Goal: Task Accomplishment & Management: Use online tool/utility

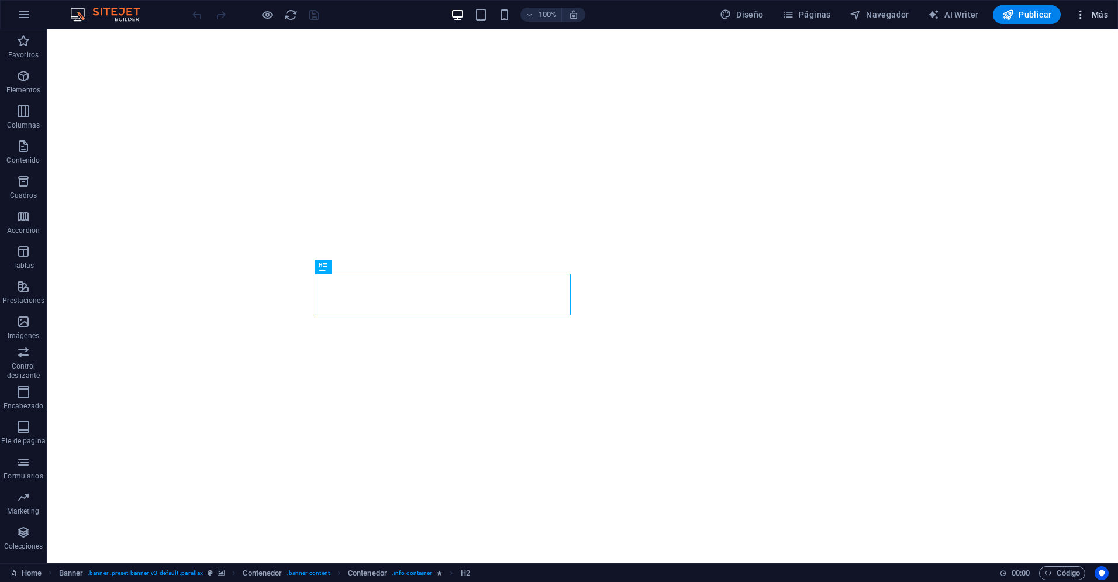
click at [1084, 16] on icon "button" at bounding box center [1081, 15] width 12 height 12
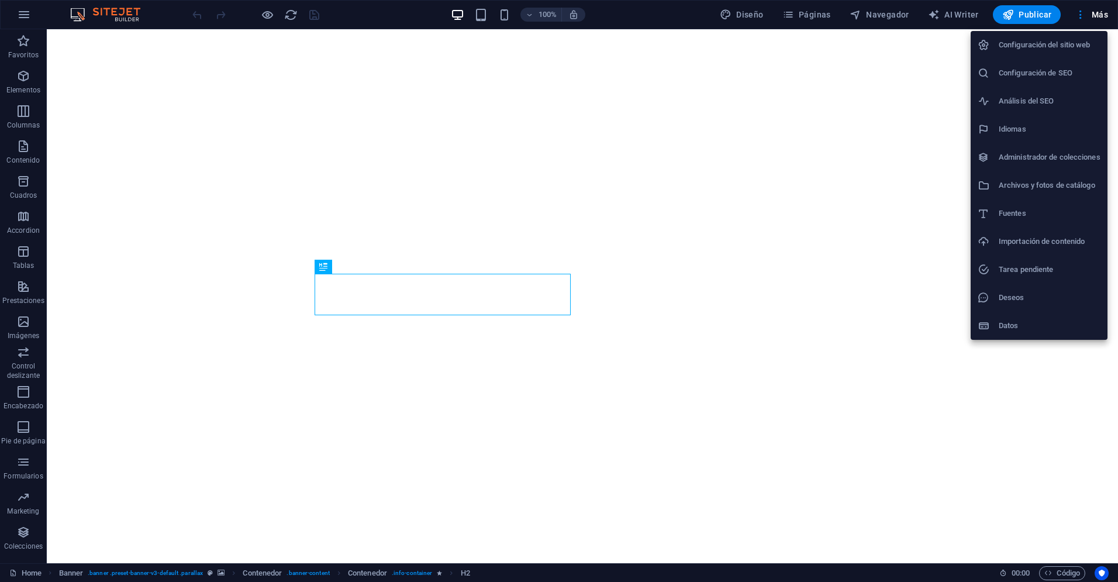
click at [1097, 12] on div at bounding box center [559, 291] width 1118 height 582
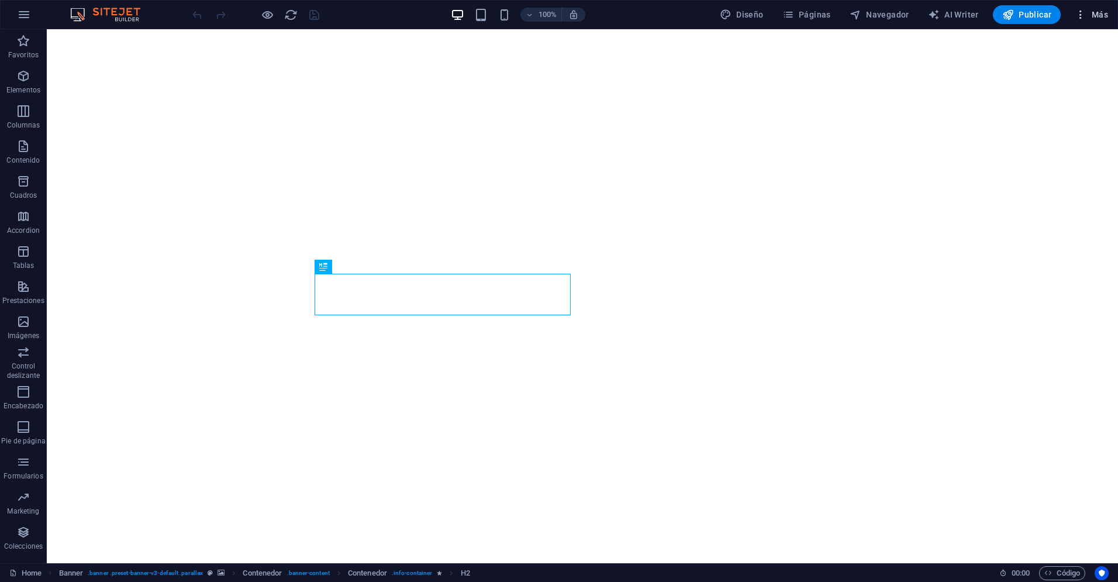
click at [1100, 15] on span "Más" at bounding box center [1091, 15] width 33 height 12
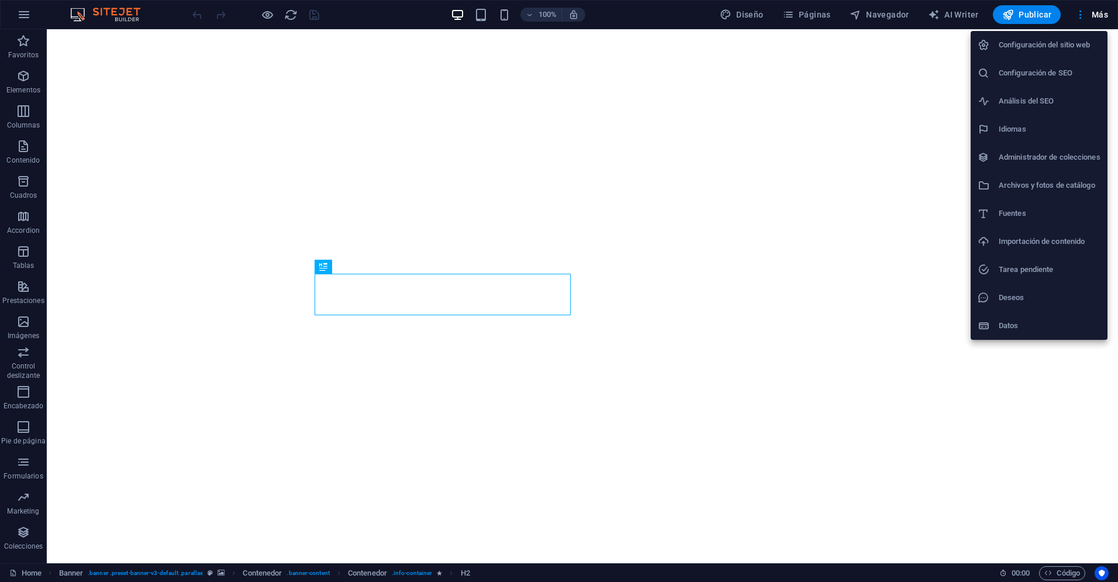
click at [25, 13] on div at bounding box center [559, 291] width 1118 height 582
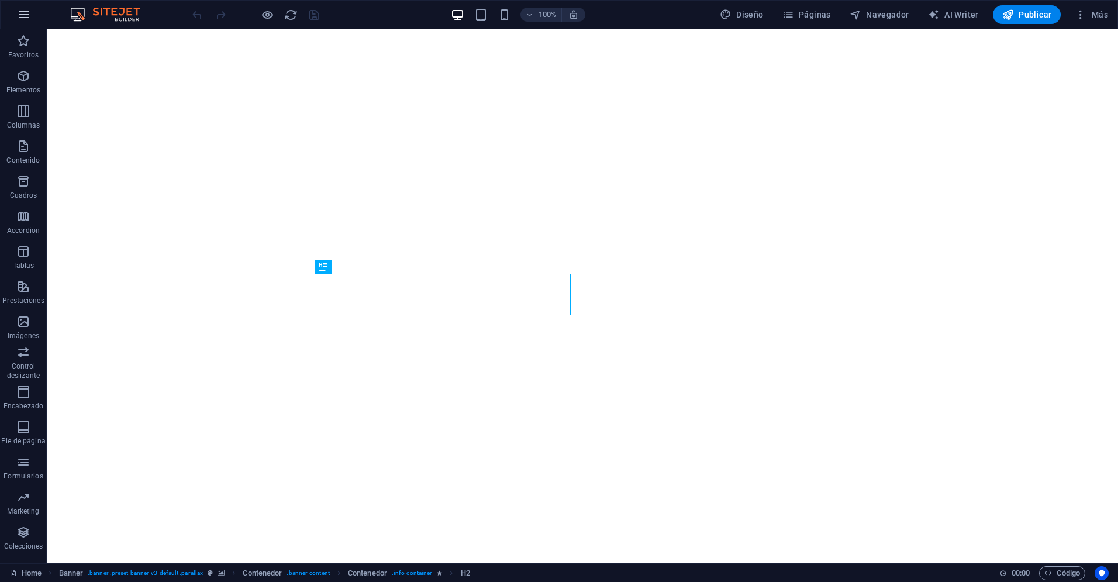
click at [22, 14] on icon "button" at bounding box center [24, 15] width 14 height 14
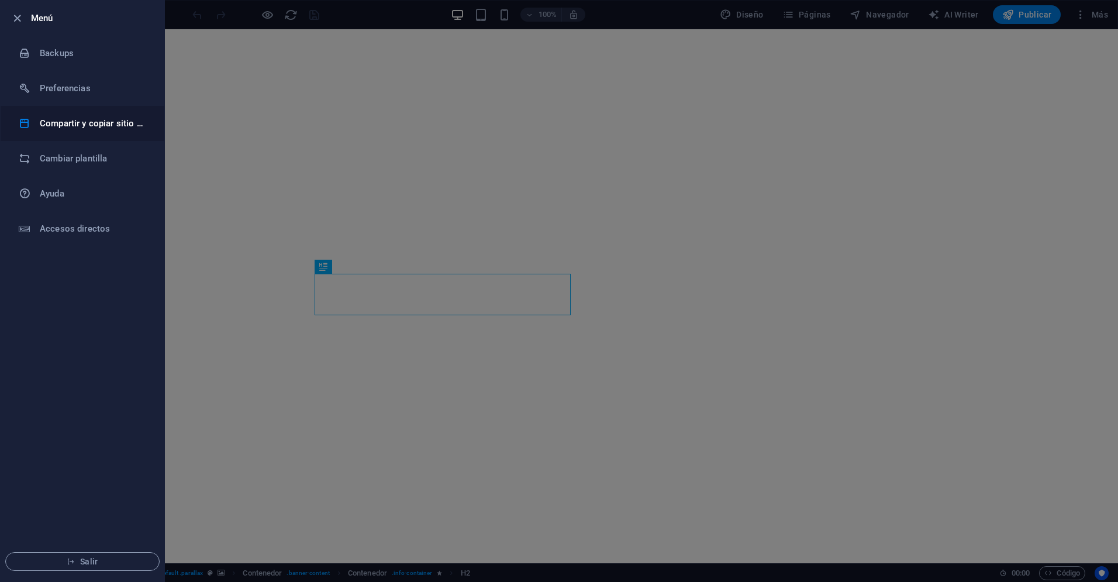
click at [113, 119] on h6 "Compartir y copiar sitio web" at bounding box center [94, 123] width 108 height 14
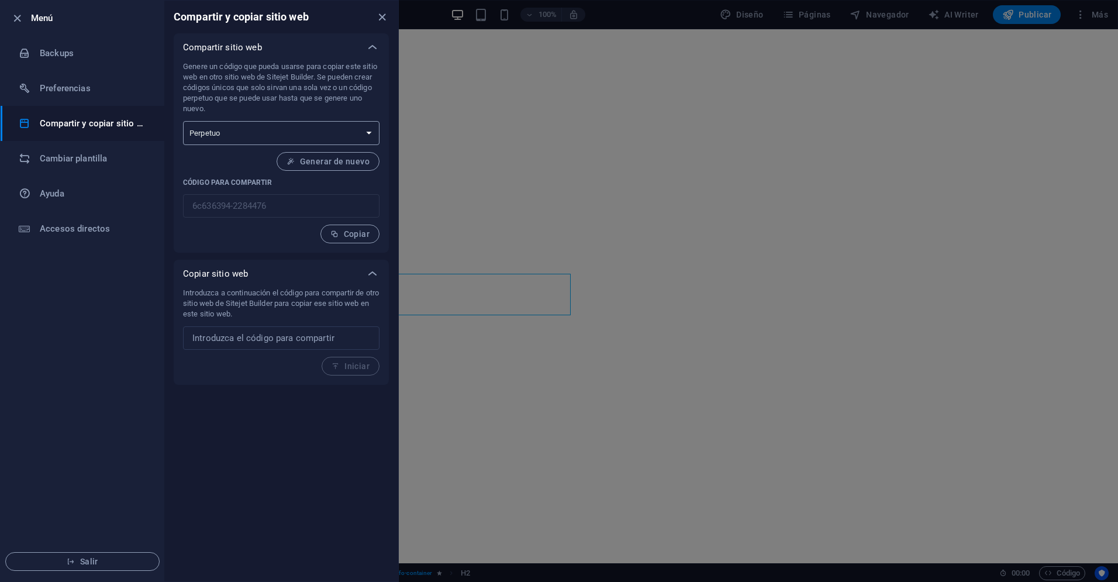
click at [347, 134] on select "Único Perpetuo" at bounding box center [281, 133] width 196 height 24
click at [183, 121] on select "Único Perpetuo" at bounding box center [281, 133] width 196 height 24
click at [294, 342] on input "text" at bounding box center [281, 337] width 196 height 23
click at [434, 332] on div at bounding box center [559, 291] width 1118 height 582
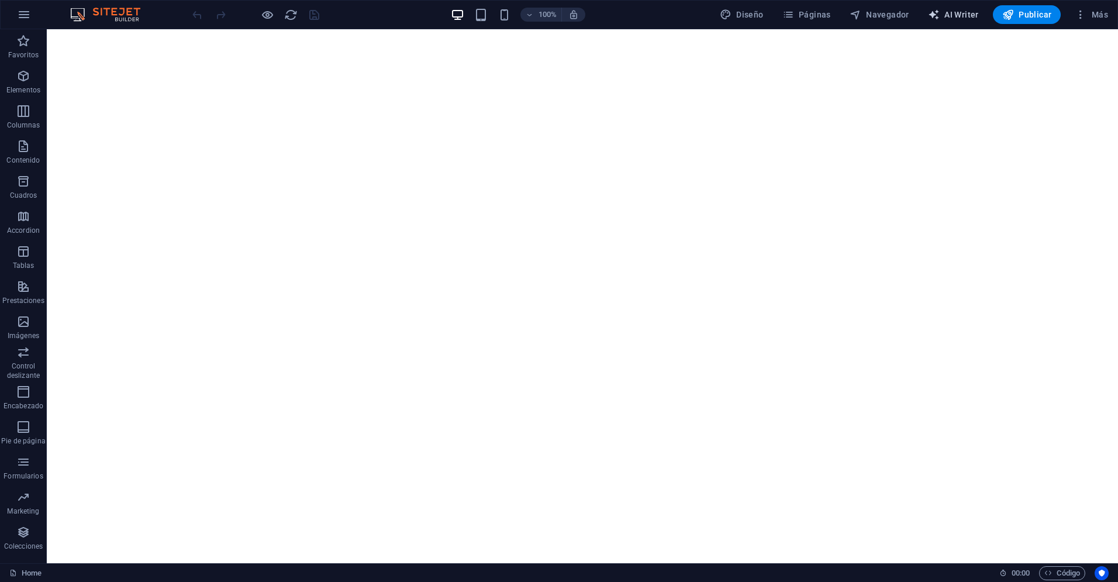
click at [957, 14] on span "AI Writer" at bounding box center [953, 15] width 51 height 12
select select "English"
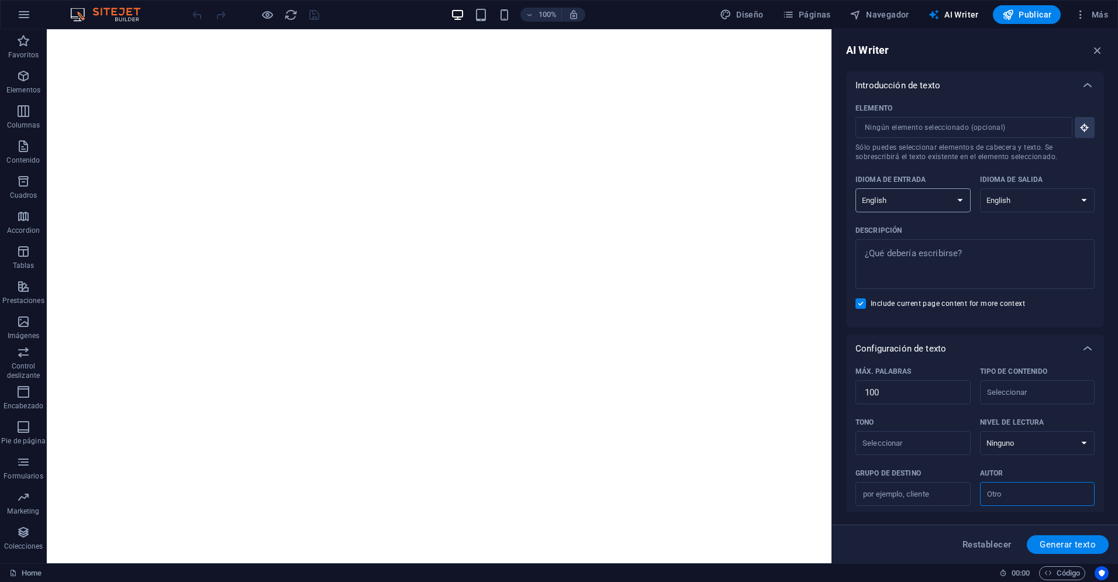
click at [957, 202] on select "Albanian Arabic Armenian Awadhi Azerbaijani Bashkir Basque Belarusian Bengali B…" at bounding box center [913, 200] width 115 height 24
select select "Spanish"
click at [856, 188] on select "Albanian Arabic Armenian Awadhi Azerbaijani Bashkir Basque Belarusian Bengali B…" at bounding box center [913, 200] width 115 height 24
click at [1017, 224] on div "Descripción" at bounding box center [973, 231] width 234 height 18
click at [1017, 245] on textarea "Descripción x ​" at bounding box center [974, 264] width 227 height 38
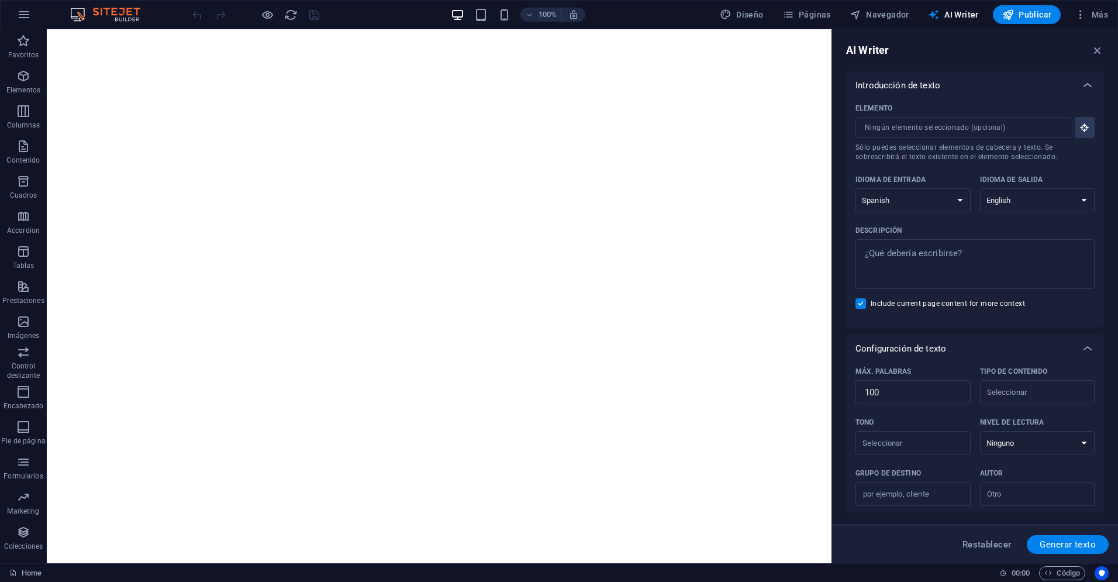
type textarea "x"
click at [913, 271] on textarea "Descripción x ​" at bounding box center [974, 264] width 227 height 38
type textarea "E"
type textarea "x"
type textarea "ES"
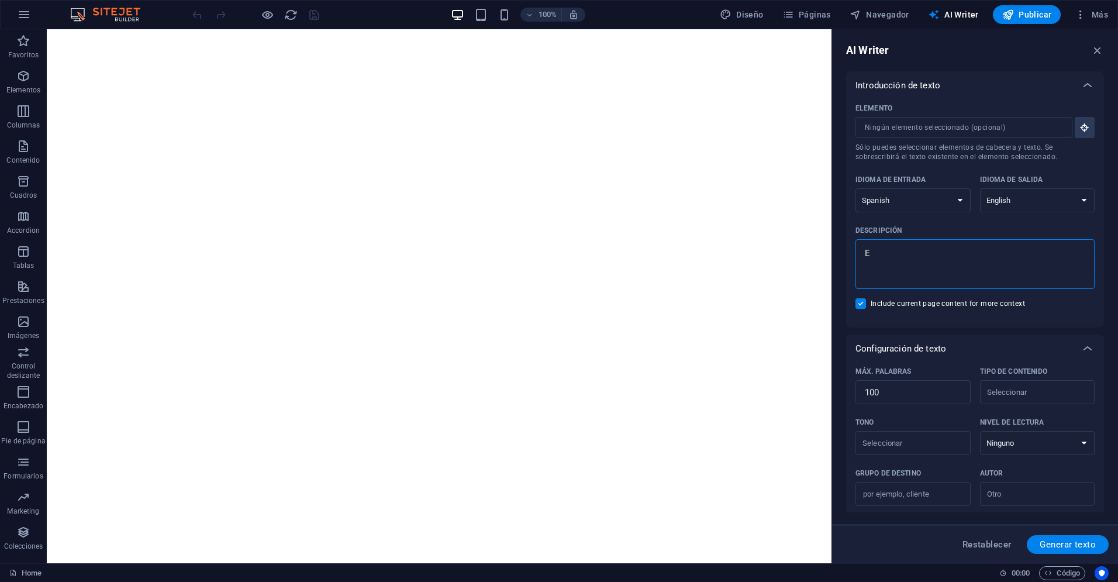
type textarea "x"
type textarea "ESP"
type textarea "x"
type textarea "ESPO"
type textarea "x"
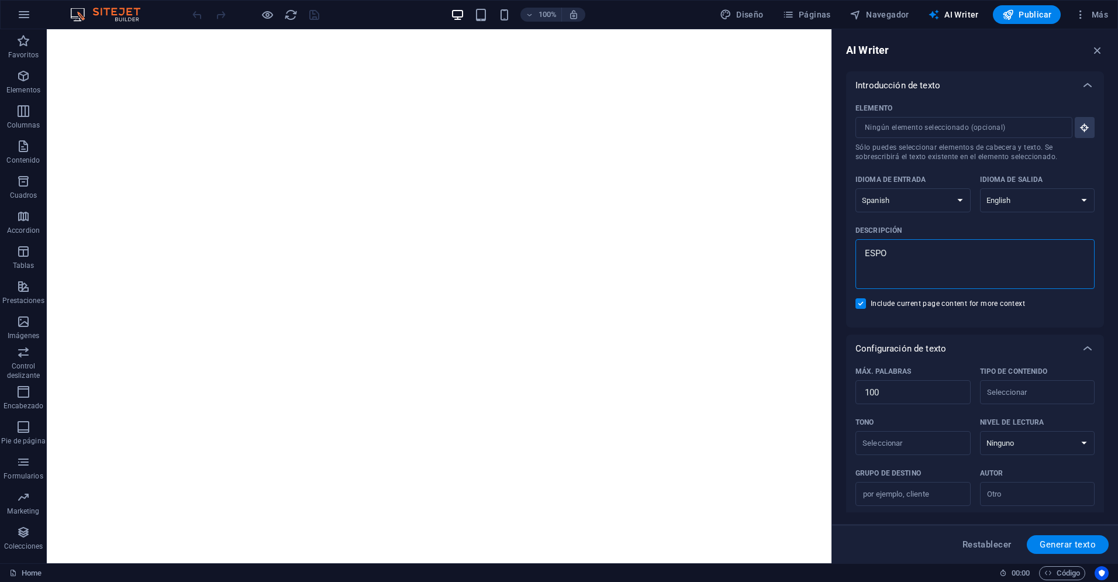
type textarea "ESPOR"
type textarea "x"
type textarea "ESPORA"
type textarea "x"
type textarea "ESPOR"
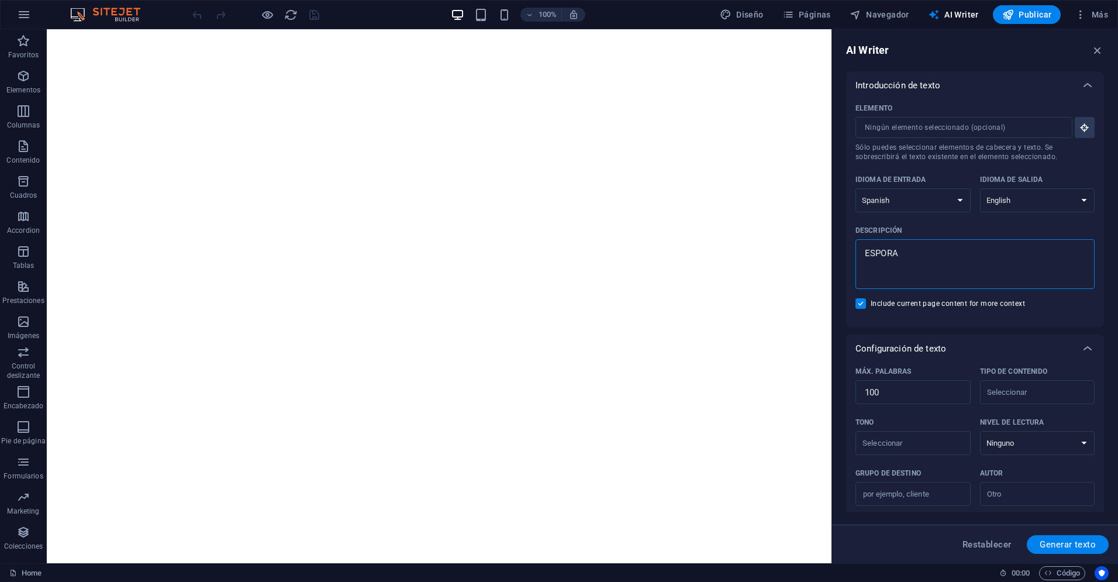
type textarea "x"
type textarea "ESPO"
type textarea "x"
type textarea "ESP"
type textarea "x"
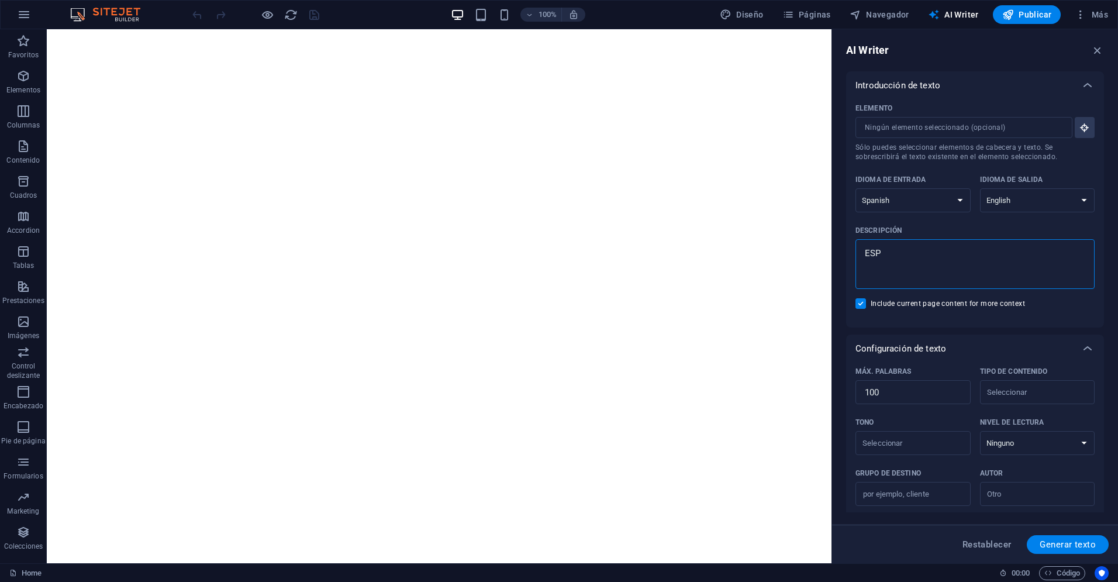
type textarea "ES"
type textarea "x"
type textarea "E"
type textarea "x"
type textarea "EX"
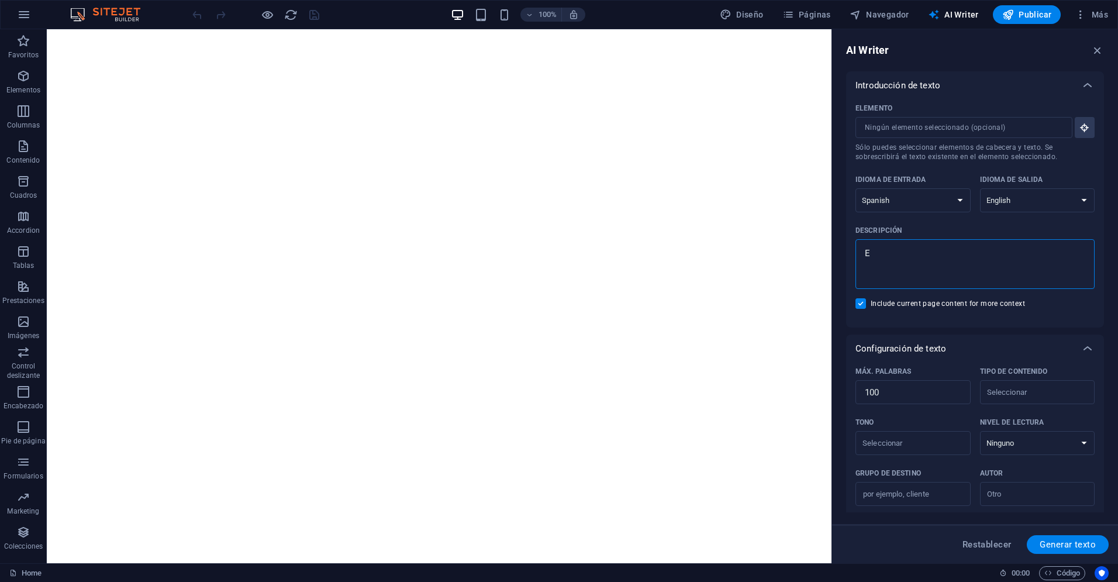
type textarea "x"
type textarea "EXP"
type textarea "x"
type textarea "EXPO"
type textarea "x"
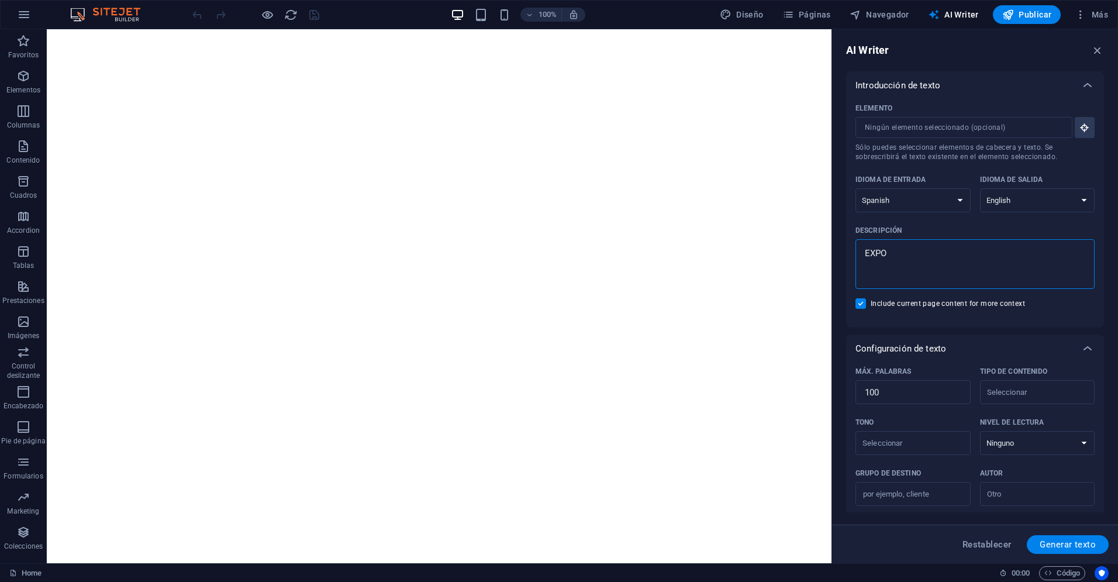
type textarea "EXPOT"
type textarea "x"
type textarea "EXPOTA"
type textarea "x"
type textarea "EXPOTAD"
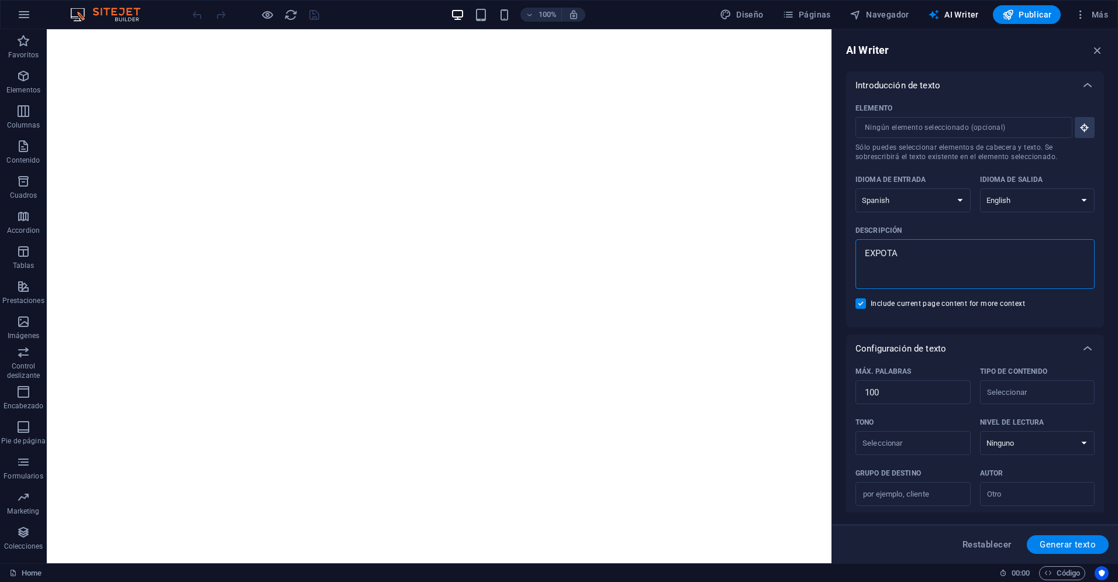
type textarea "x"
type textarea "EXPOTADO"
type textarea "x"
type textarea "EXPOTADOR"
type textarea "x"
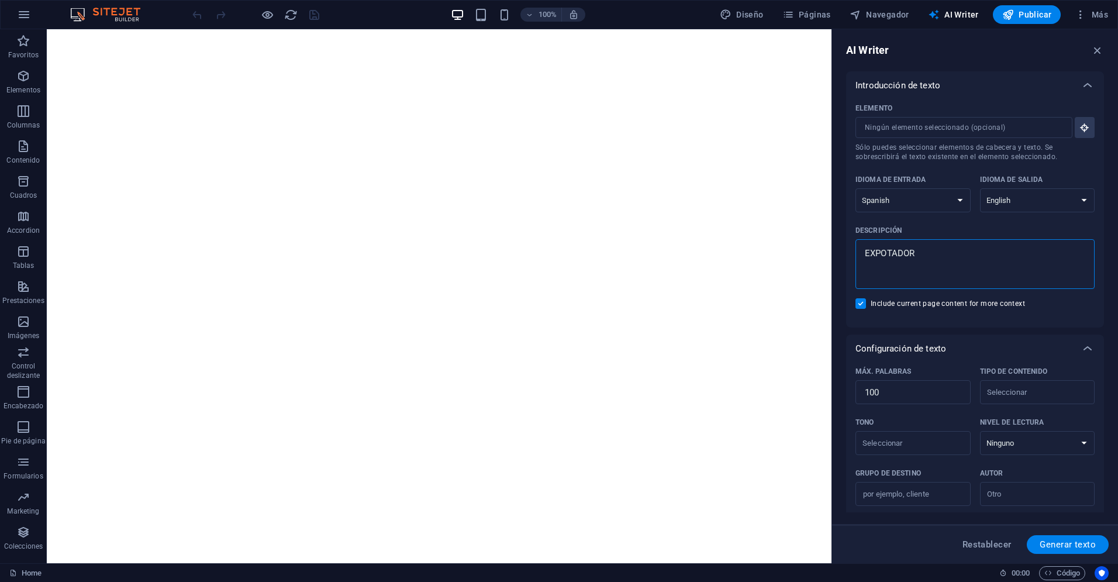
type textarea "EXPOTADORA"
type textarea "x"
type textarea "EXPOTADORA"
type textarea "x"
type textarea "EXPOTADORA P"
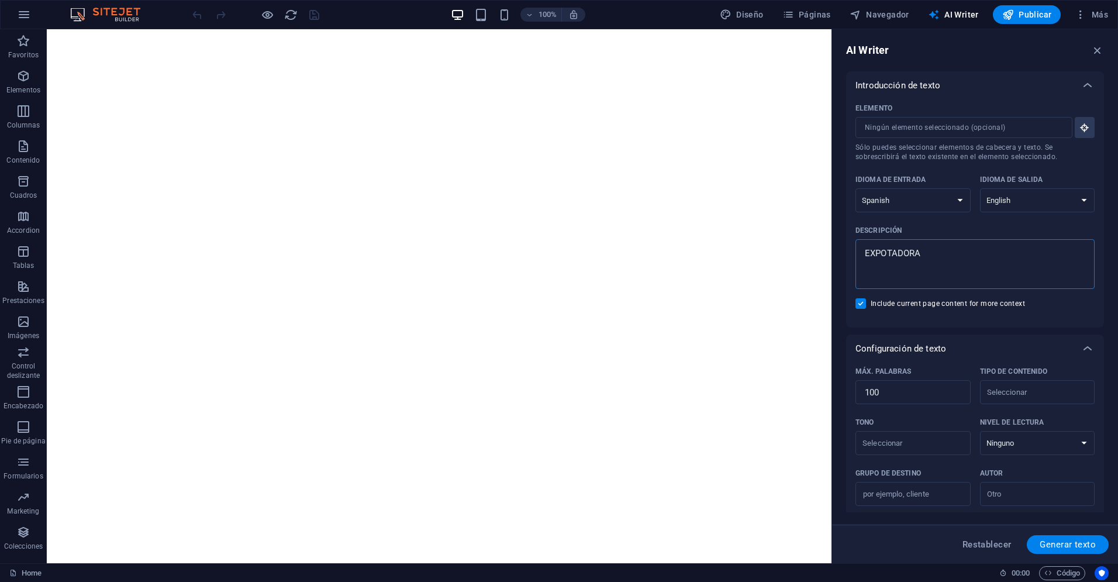
type textarea "x"
type textarea "EXPOTADORA PE"
type textarea "x"
type textarea "EXPOTADORA PES"
type textarea "x"
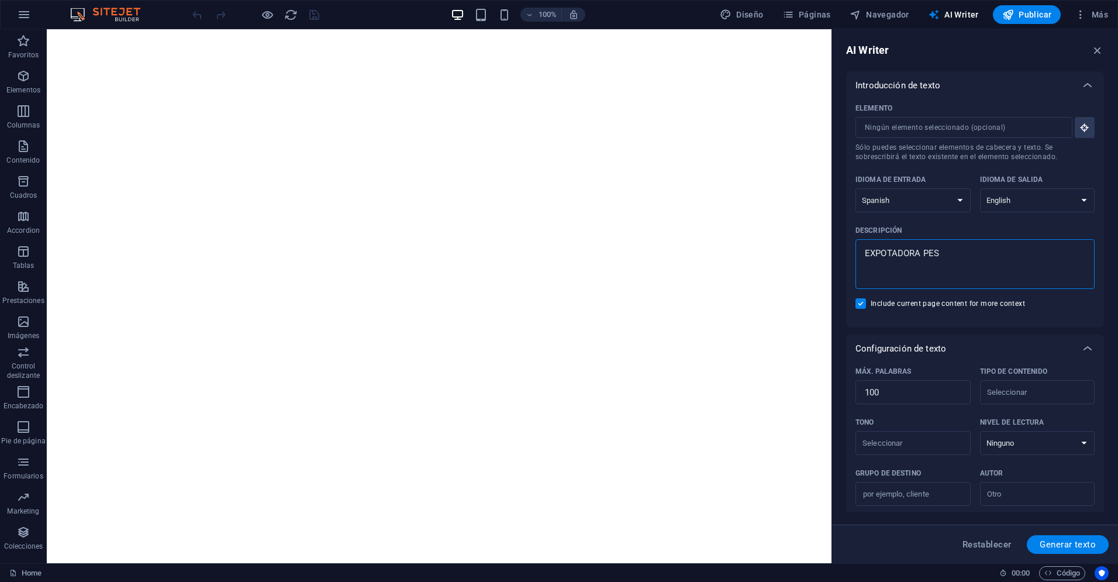
type textarea "EXPOTADORA PESC"
type textarea "x"
type textarea "EXPOTADORA PESCA"
type textarea "x"
type textarea "EXPOTADORA PESCAD"
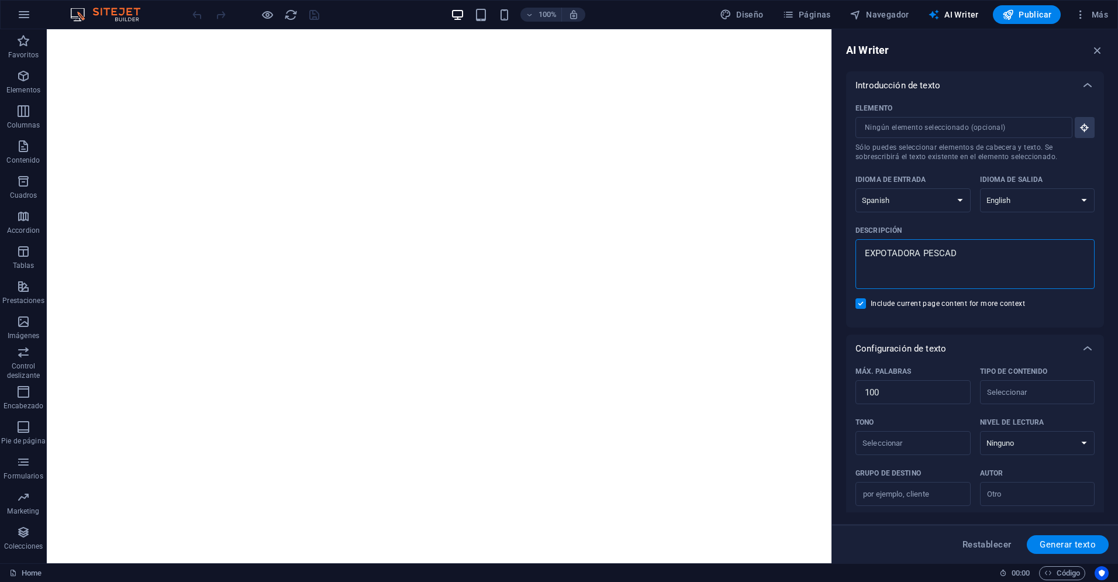
type textarea "x"
type textarea "EXPOTADORA PESCADO"
type textarea "x"
type textarea "EXPOTADORA PESCADOS"
type textarea "x"
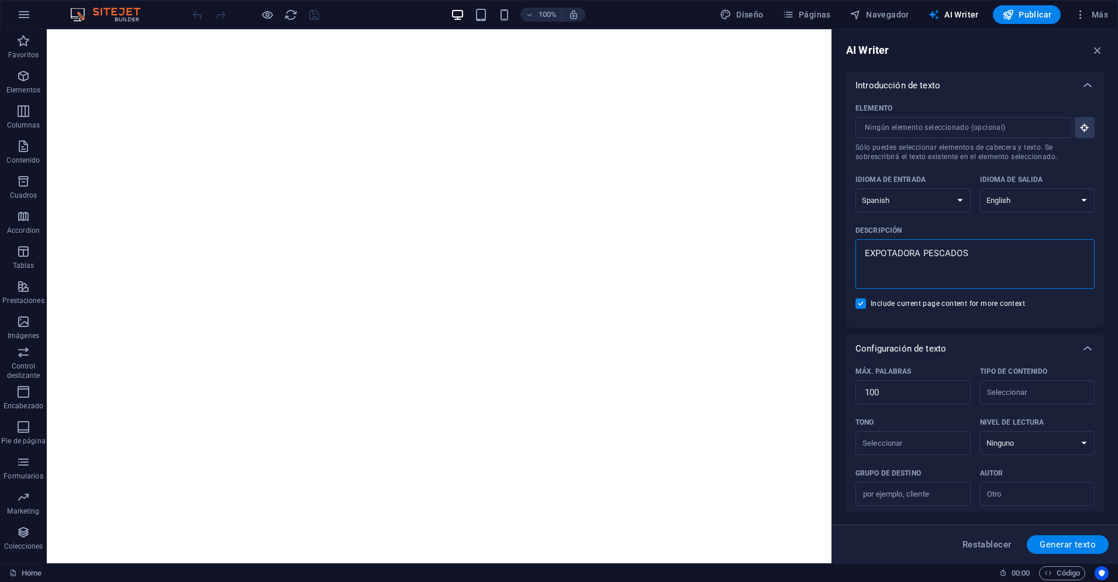
type textarea "EXPOTADORA PESCADOS"
type textarea "x"
drag, startPoint x: 930, startPoint y: 297, endPoint x: 801, endPoint y: 268, distance: 132.5
type textarea "EXPOTADORA PESCADOS"
drag, startPoint x: 936, startPoint y: 242, endPoint x: 856, endPoint y: 242, distance: 80.7
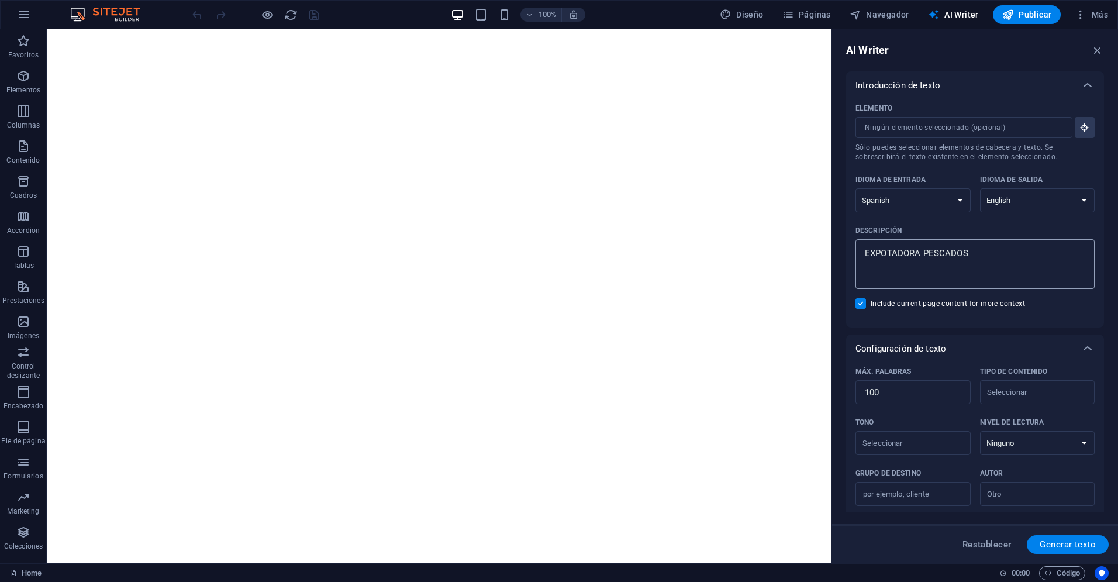
click at [856, 242] on div "EXPOTADORA PESCADOS x ​" at bounding box center [975, 264] width 239 height 50
click at [861, 245] on textarea "EXPOTADORA PESCADOS" at bounding box center [974, 264] width 227 height 38
type textarea "x"
drag, startPoint x: 867, startPoint y: 254, endPoint x: 998, endPoint y: 253, distance: 131.6
click at [998, 253] on textarea "EXPOTADORA PESCADOS" at bounding box center [974, 264] width 227 height 38
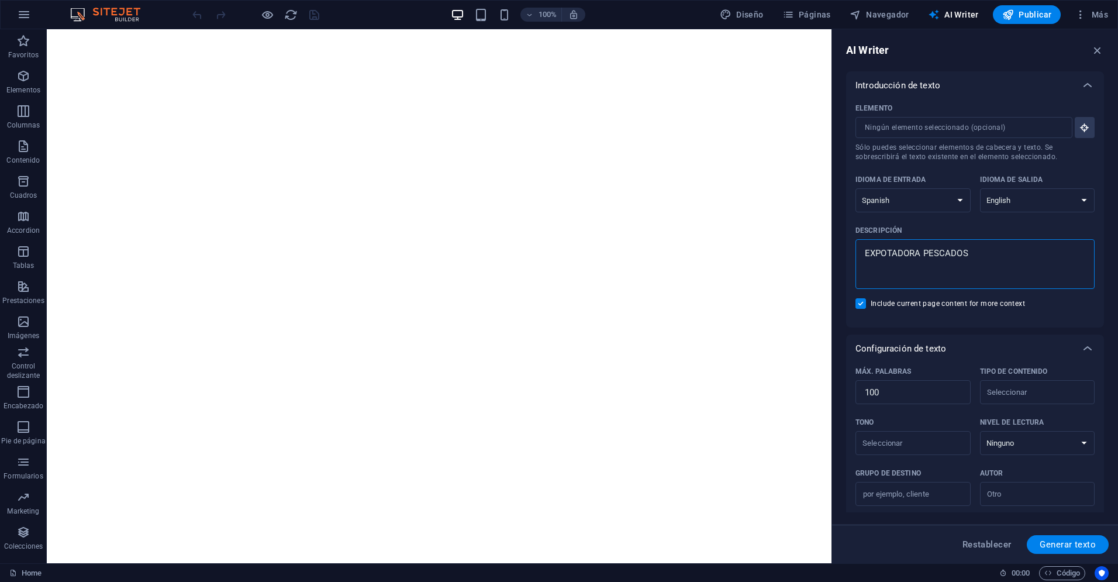
type textarea "x"
click at [1070, 541] on span "Generar texto" at bounding box center [1068, 544] width 56 height 9
type textarea "x"
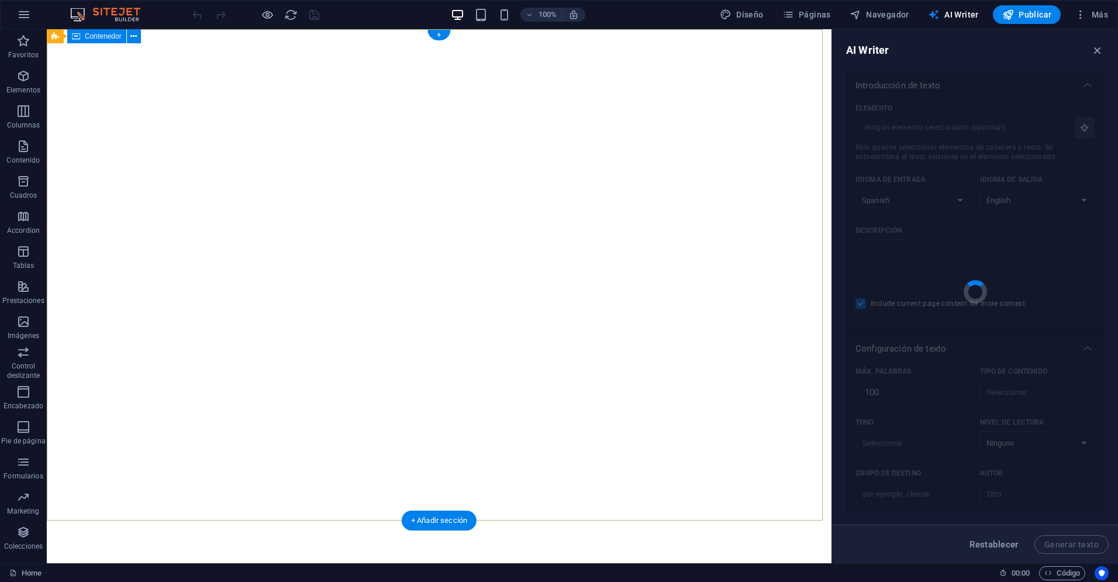
type textarea "x"
type textarea "Our roofing services prioritize quality and competitive pricing, ensuring each …"
type textarea "x"
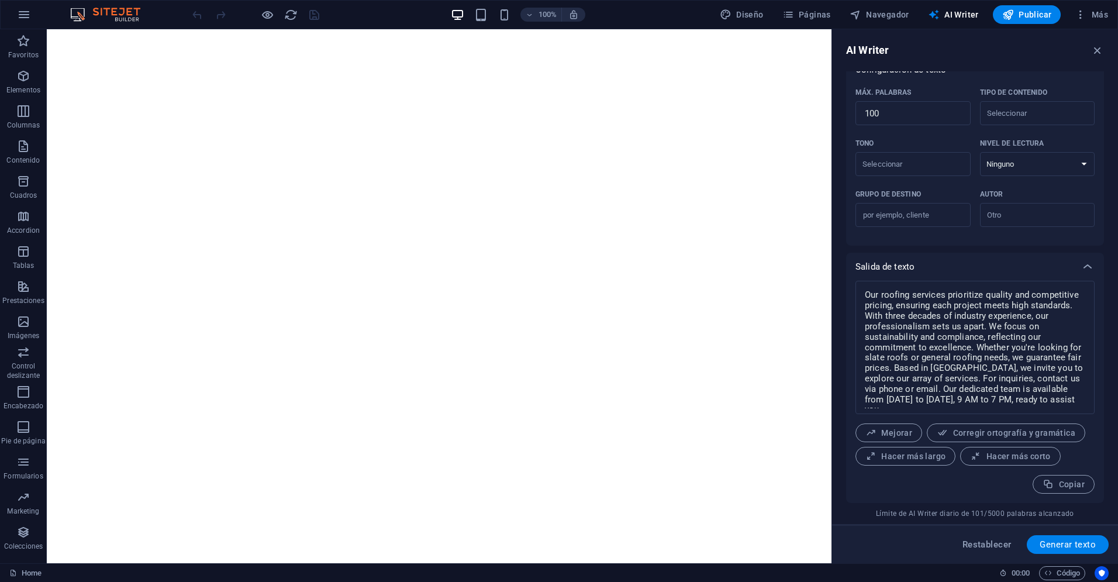
click at [312, 15] on div at bounding box center [255, 14] width 131 height 19
click at [313, 15] on div at bounding box center [255, 14] width 131 height 19
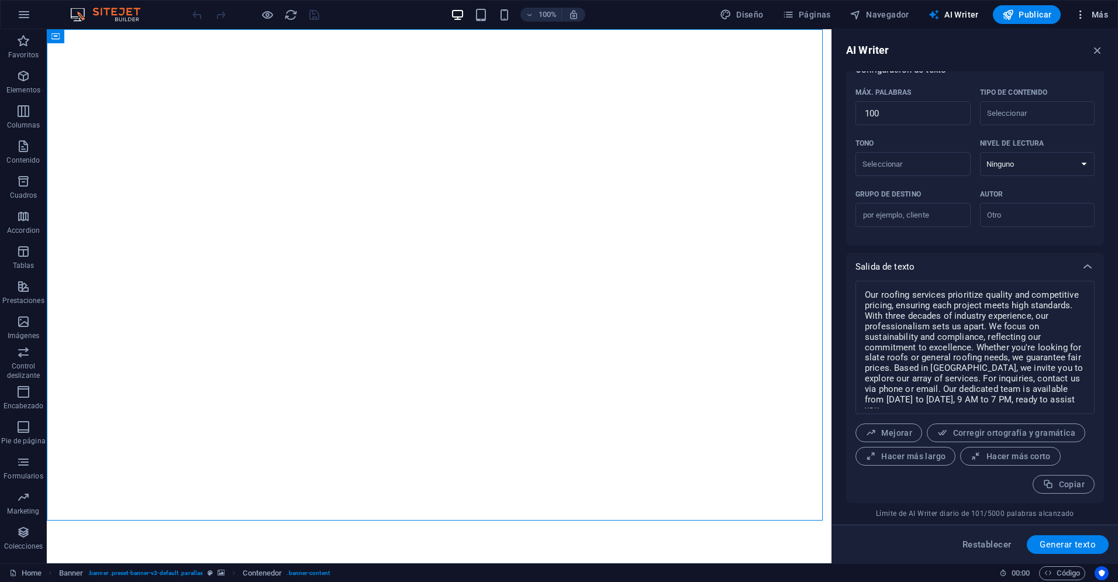
click at [1103, 12] on span "Más" at bounding box center [1091, 15] width 33 height 12
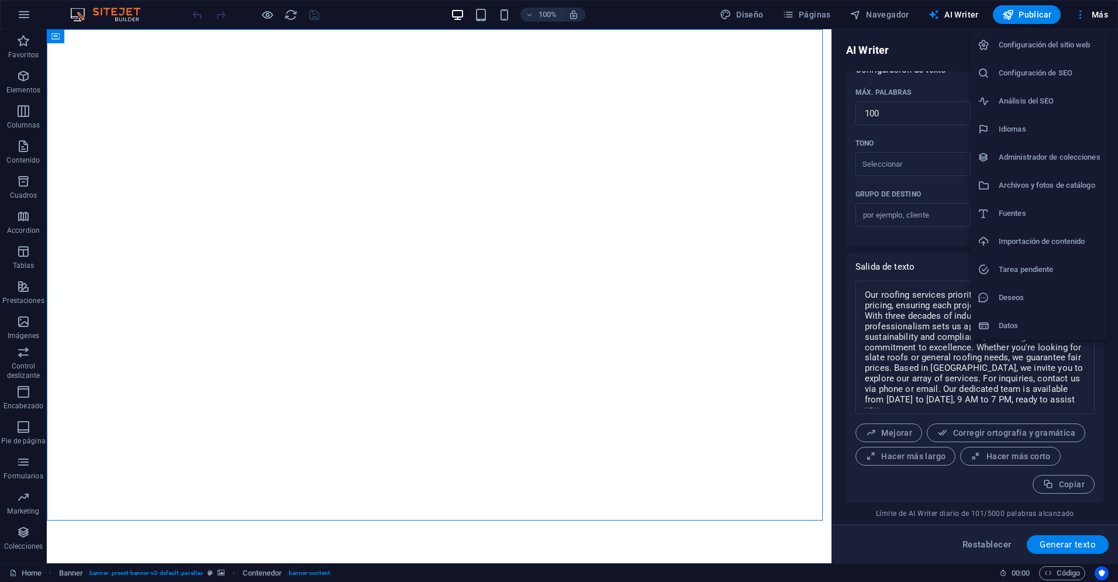
click at [1048, 236] on h6 "Importación de contenido" at bounding box center [1050, 241] width 102 height 14
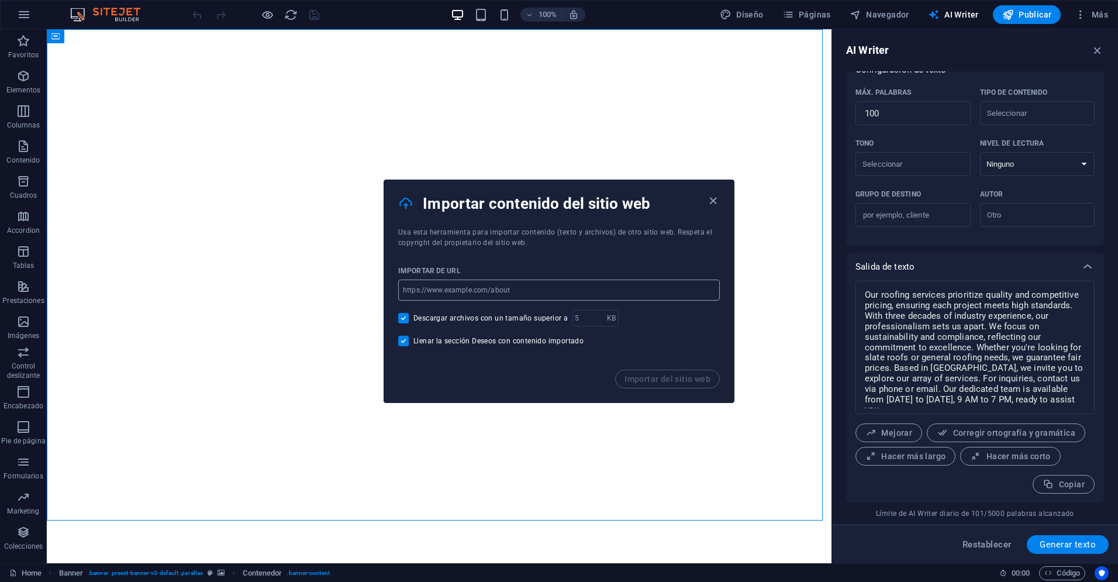
click at [461, 287] on input "url" at bounding box center [559, 290] width 322 height 21
click at [548, 287] on input "url" at bounding box center [559, 290] width 322 height 21
click at [499, 294] on input "url" at bounding box center [559, 290] width 322 height 21
paste input "[URL][DOMAIN_NAME]"
drag, startPoint x: 488, startPoint y: 288, endPoint x: 556, endPoint y: 287, distance: 68.4
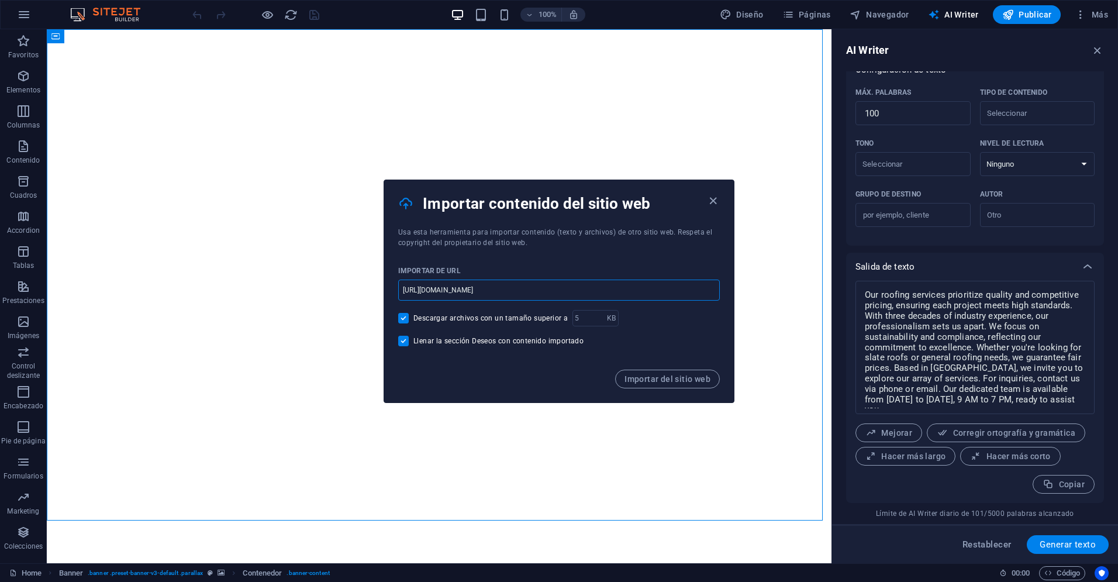
click at [556, 287] on input "[URL][DOMAIN_NAME]" at bounding box center [559, 290] width 322 height 21
type input "[URL][DOMAIN_NAME]"
click at [593, 316] on input "1" at bounding box center [589, 318] width 35 height 16
click at [593, 316] on input "2" at bounding box center [589, 318] width 35 height 16
click at [593, 316] on input "3" at bounding box center [589, 318] width 35 height 16
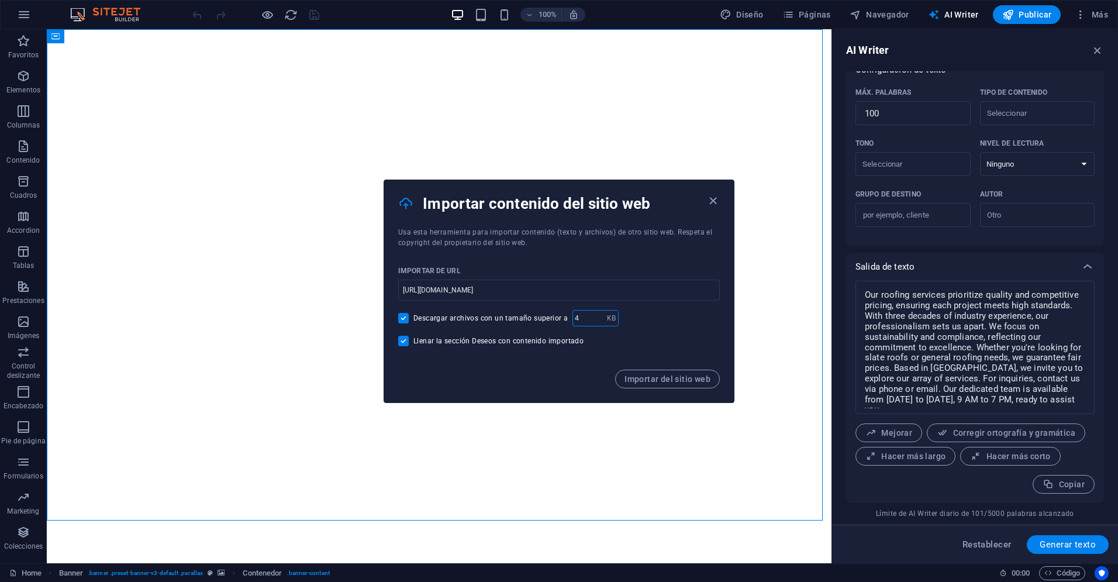
click at [593, 316] on input "4" at bounding box center [589, 318] width 35 height 16
click at [594, 316] on input "5" at bounding box center [589, 318] width 35 height 16
click at [594, 316] on input "6" at bounding box center [589, 318] width 35 height 16
click at [594, 316] on input "7" at bounding box center [589, 318] width 35 height 16
click at [594, 316] on input "8" at bounding box center [589, 318] width 35 height 16
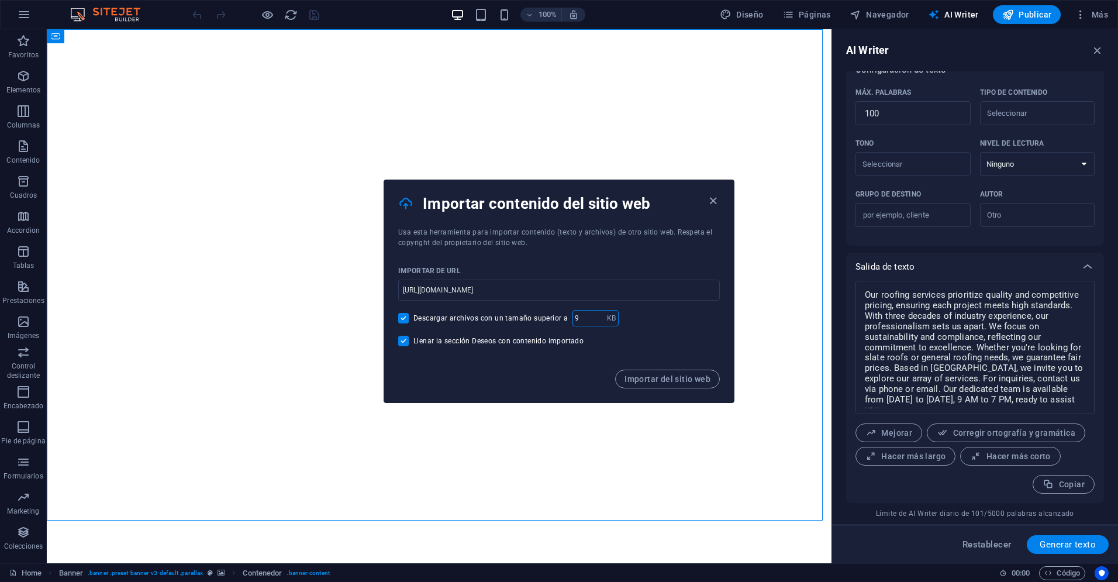
click at [594, 316] on input "9" at bounding box center [589, 318] width 35 height 16
click at [594, 316] on input "10" at bounding box center [589, 318] width 35 height 16
click at [594, 316] on input "11" at bounding box center [589, 318] width 35 height 16
click at [594, 316] on input "12" at bounding box center [589, 318] width 35 height 16
click at [594, 316] on input "13" at bounding box center [589, 318] width 35 height 16
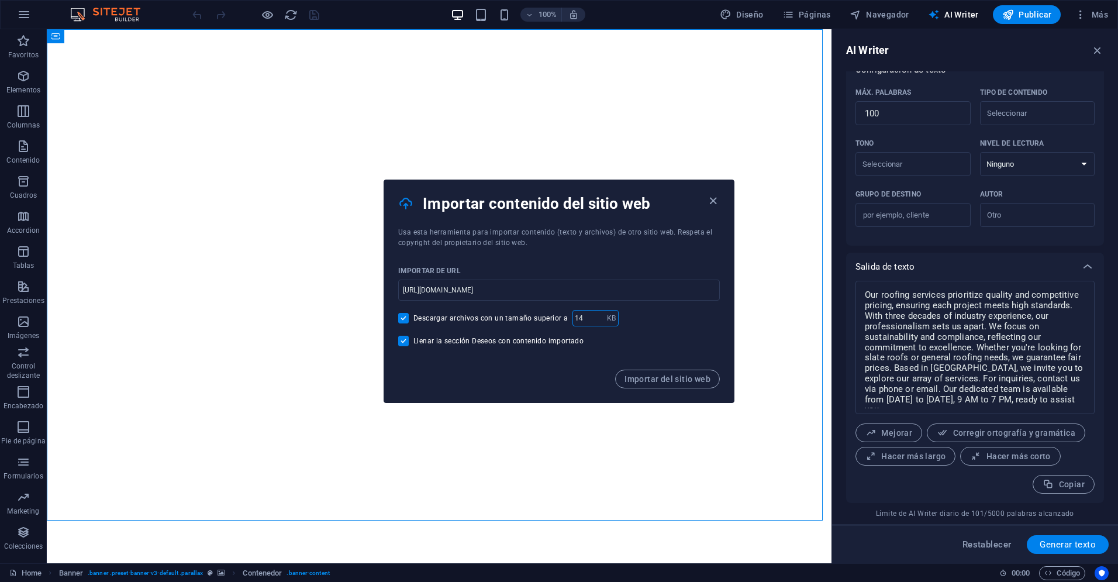
click at [594, 316] on input "14" at bounding box center [589, 318] width 35 height 16
click at [594, 316] on input "15" at bounding box center [589, 318] width 35 height 16
click at [594, 316] on input "16" at bounding box center [589, 318] width 35 height 16
click at [594, 316] on input "17" at bounding box center [589, 318] width 35 height 16
click at [594, 316] on input "18" at bounding box center [589, 318] width 35 height 16
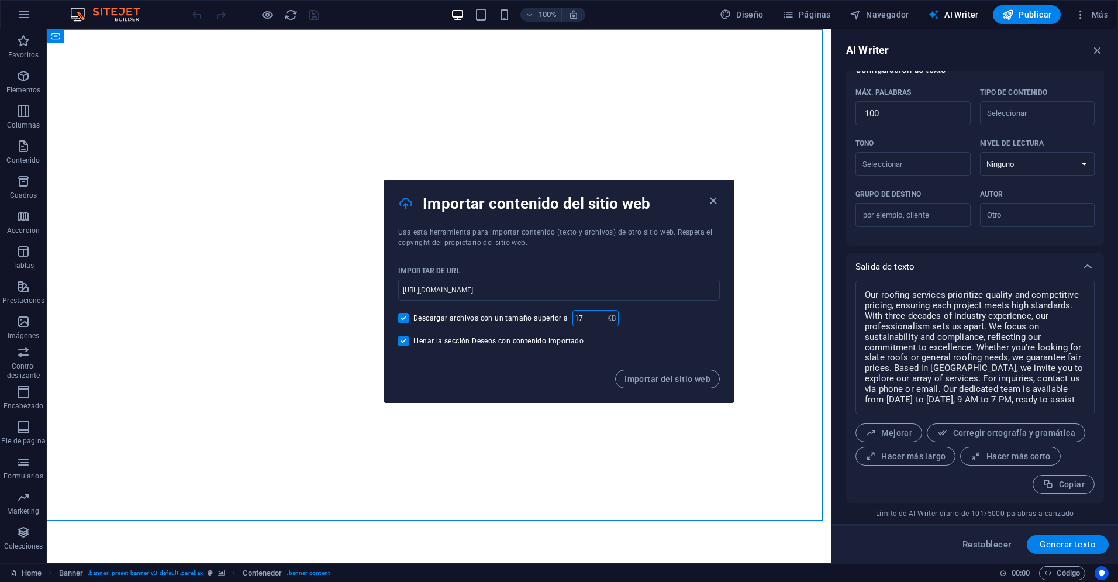
click at [594, 320] on input "17" at bounding box center [589, 318] width 35 height 16
click at [594, 320] on input "16" at bounding box center [589, 318] width 35 height 16
click at [594, 320] on input "15" at bounding box center [589, 318] width 35 height 16
click at [594, 320] on input "14" at bounding box center [589, 318] width 35 height 16
click at [594, 320] on input "13" at bounding box center [589, 318] width 35 height 16
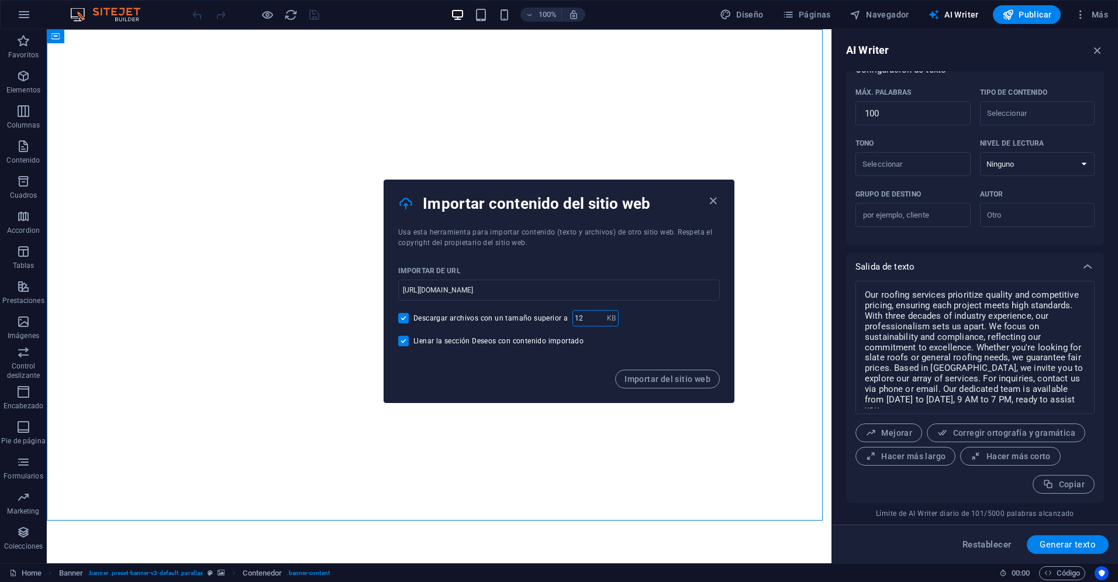
click at [594, 320] on input "12" at bounding box center [589, 318] width 35 height 16
click at [594, 320] on input "11" at bounding box center [589, 318] width 35 height 16
click at [594, 320] on input "10" at bounding box center [589, 318] width 35 height 16
click at [594, 320] on input "9" at bounding box center [589, 318] width 35 height 16
click at [594, 320] on input "8" at bounding box center [589, 318] width 35 height 16
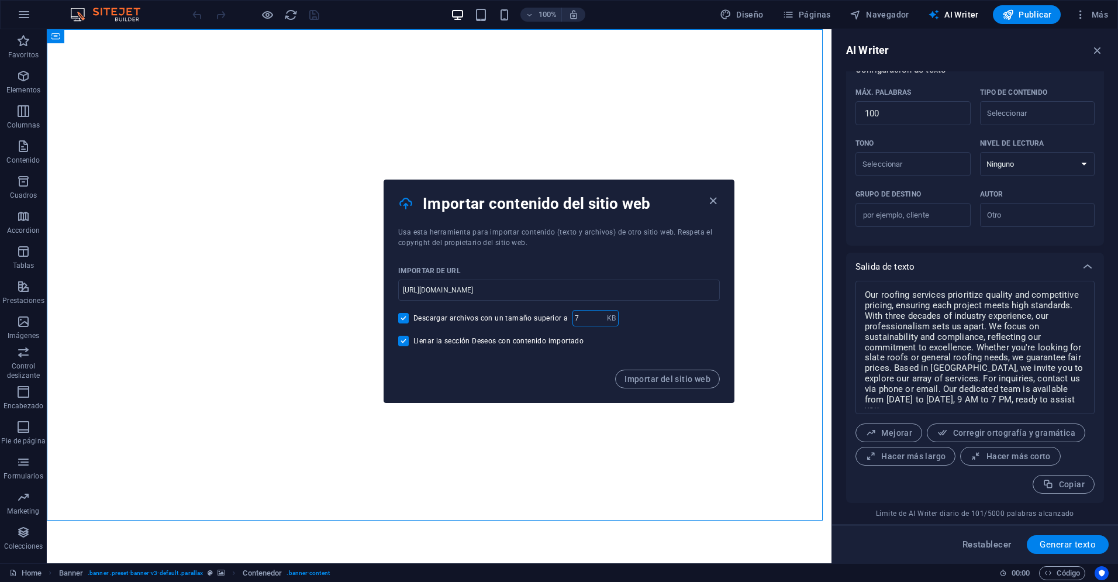
click at [594, 320] on input "7" at bounding box center [589, 318] width 35 height 16
click at [594, 320] on input "6" at bounding box center [589, 318] width 35 height 16
click at [594, 320] on input "5" at bounding box center [589, 318] width 35 height 16
click at [594, 320] on input "4" at bounding box center [589, 318] width 35 height 16
type input "3"
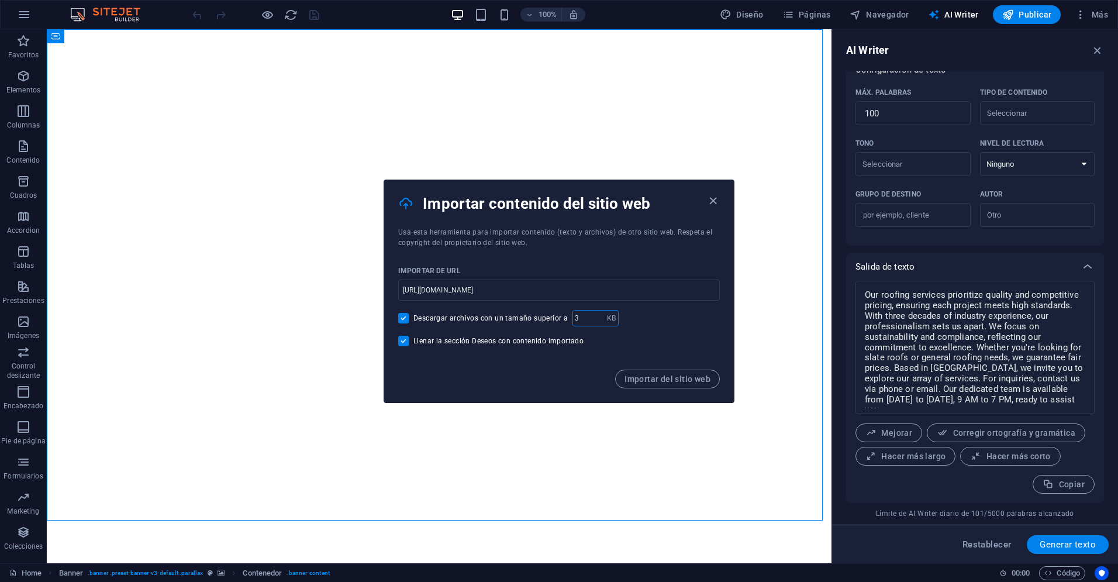
click at [594, 320] on input "3" at bounding box center [589, 318] width 35 height 16
click at [660, 380] on span "Importar del sitio web" at bounding box center [668, 378] width 86 height 9
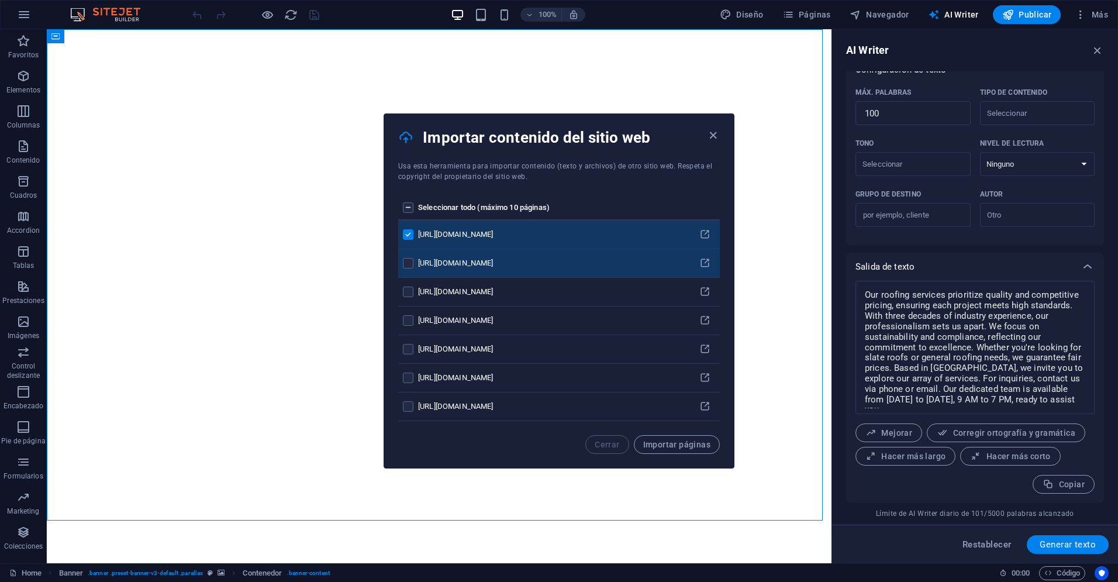
drag, startPoint x: 412, startPoint y: 266, endPoint x: 409, endPoint y: 275, distance: 9.2
click at [412, 267] on label "pages list" at bounding box center [408, 263] width 11 height 11
click at [0, 0] on input "pages list" at bounding box center [0, 0] width 0 height 0
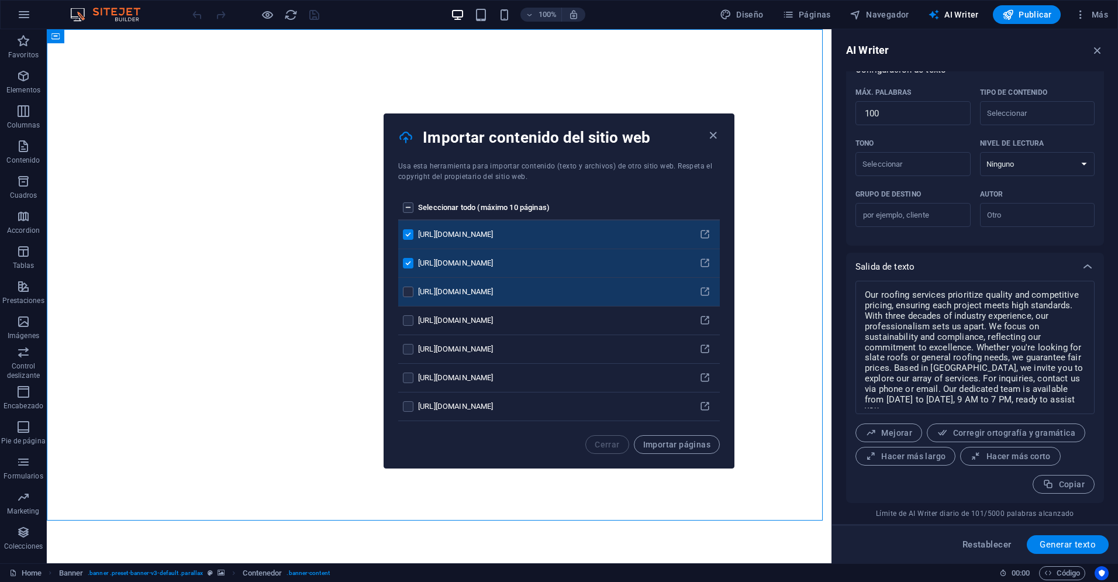
drag, startPoint x: 409, startPoint y: 299, endPoint x: 407, endPoint y: 318, distance: 19.4
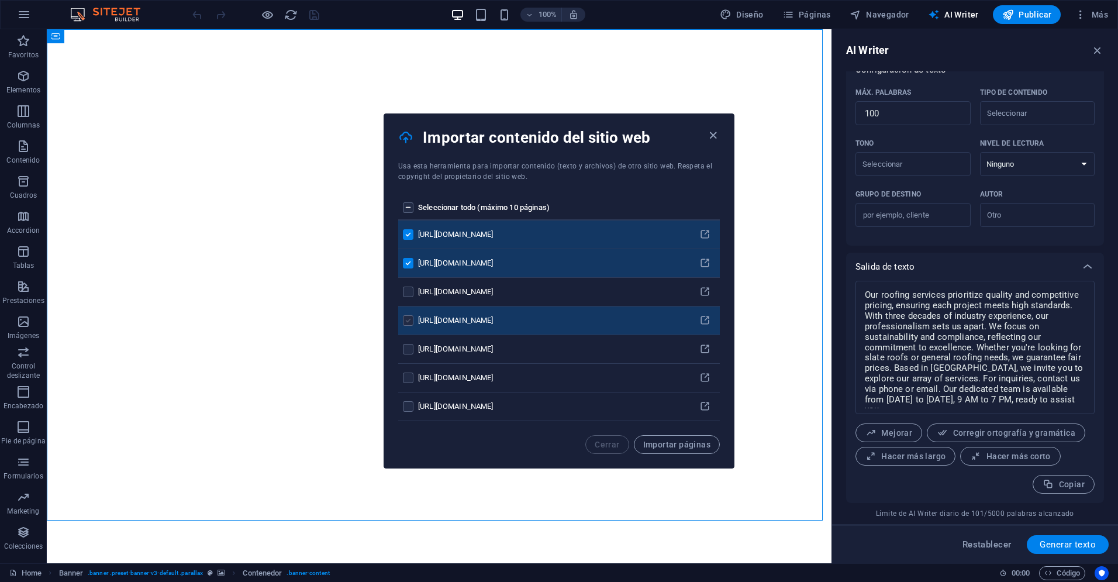
click at [409, 299] on td "pages list" at bounding box center [408, 292] width 20 height 29
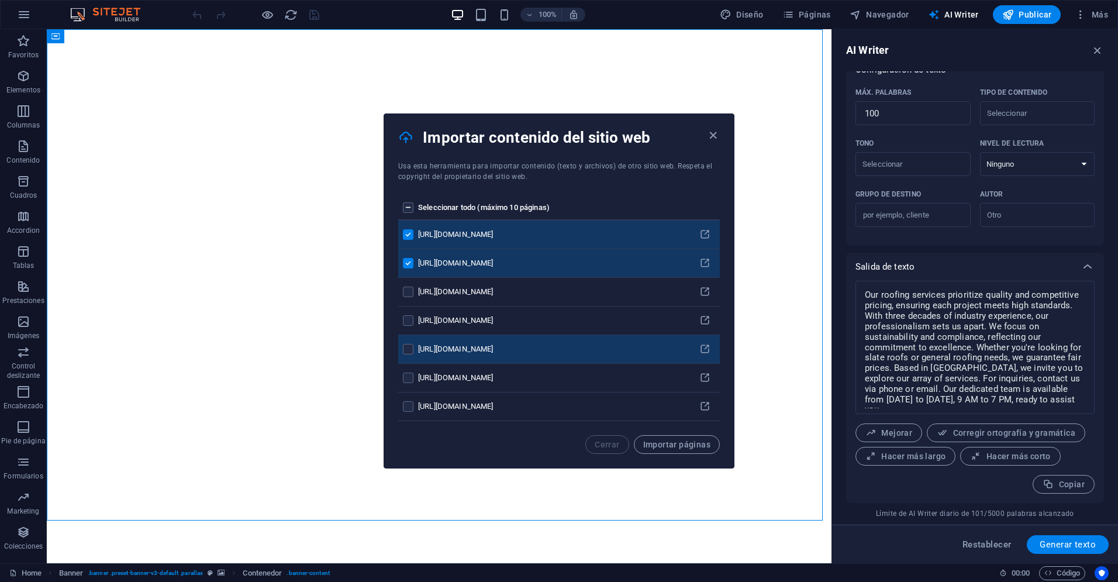
drag, startPoint x: 409, startPoint y: 327, endPoint x: 416, endPoint y: 360, distance: 34.2
click at [409, 327] on td "pages list" at bounding box center [408, 320] width 20 height 29
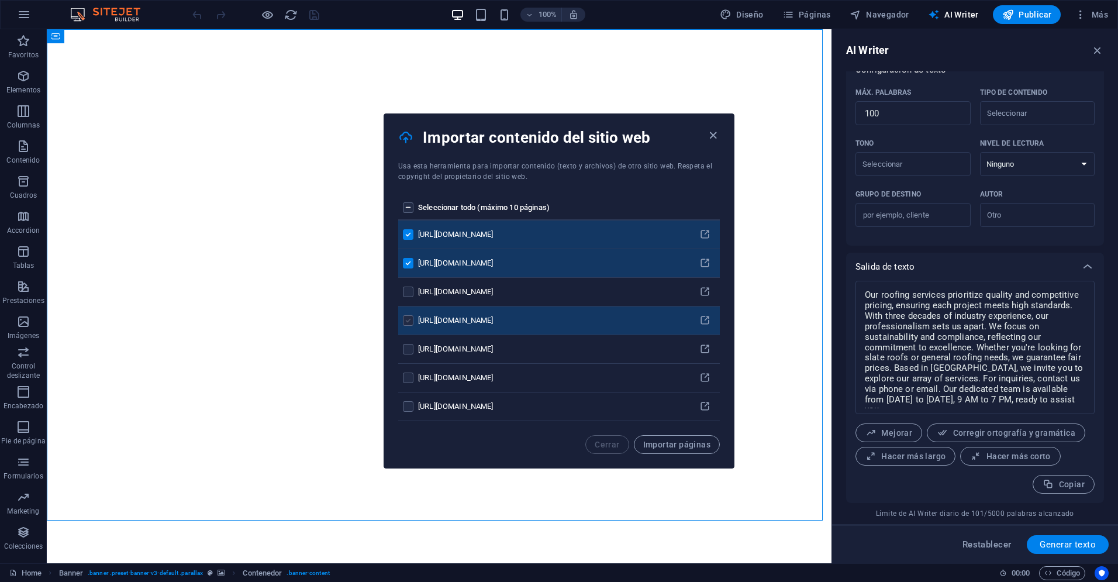
drag, startPoint x: 411, startPoint y: 354, endPoint x: 409, endPoint y: 325, distance: 29.3
click at [411, 354] on td "pages list" at bounding box center [408, 349] width 20 height 29
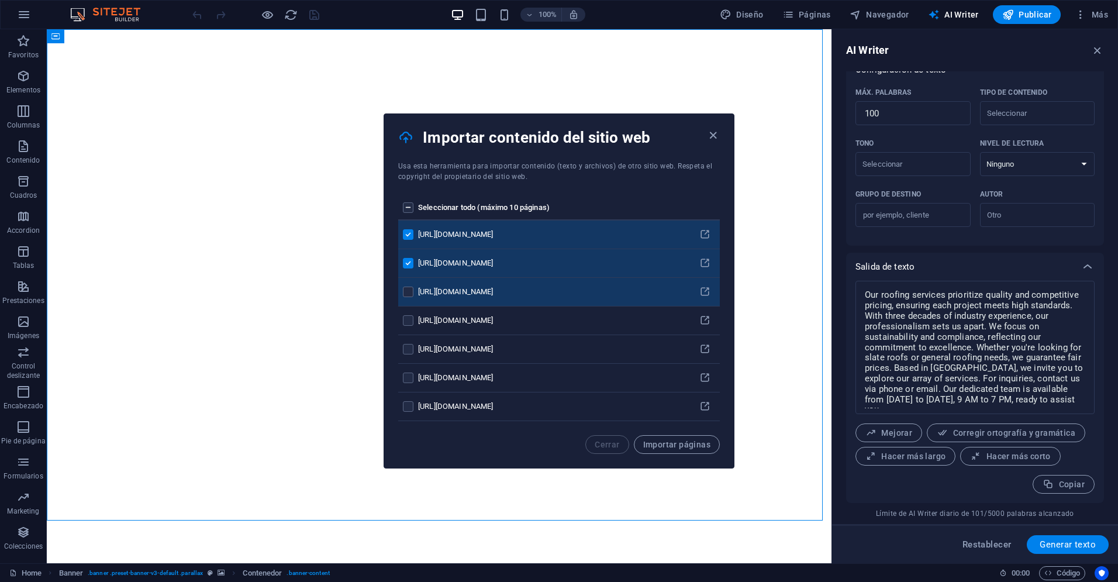
drag, startPoint x: 407, startPoint y: 322, endPoint x: 408, endPoint y: 303, distance: 18.7
click at [407, 321] on label "pages list" at bounding box center [408, 320] width 11 height 11
click at [0, 0] on input "pages list" at bounding box center [0, 0] width 0 height 0
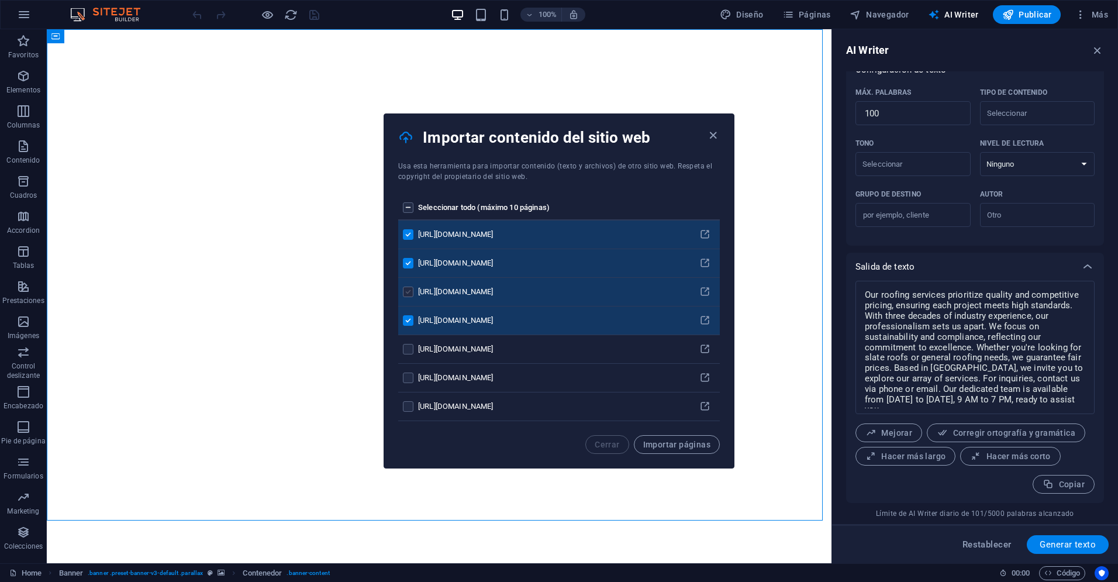
click at [408, 289] on label "pages list" at bounding box center [408, 292] width 11 height 11
click at [0, 0] on input "pages list" at bounding box center [0, 0] width 0 height 0
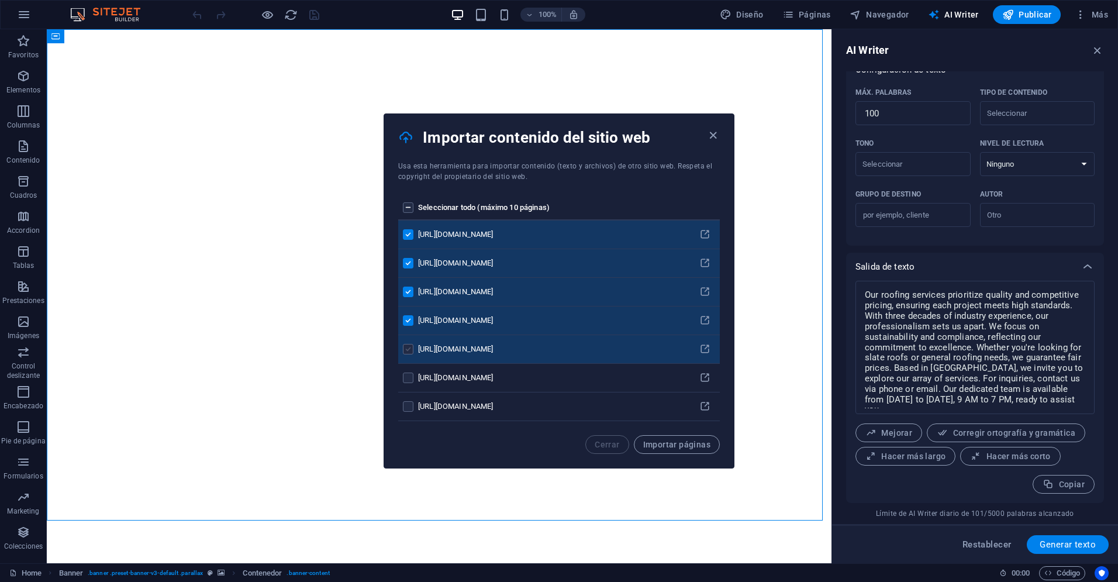
drag, startPoint x: 406, startPoint y: 344, endPoint x: 408, endPoint y: 352, distance: 8.4
click at [406, 345] on label "pages list" at bounding box center [408, 349] width 11 height 11
click at [0, 0] on input "pages list" at bounding box center [0, 0] width 0 height 0
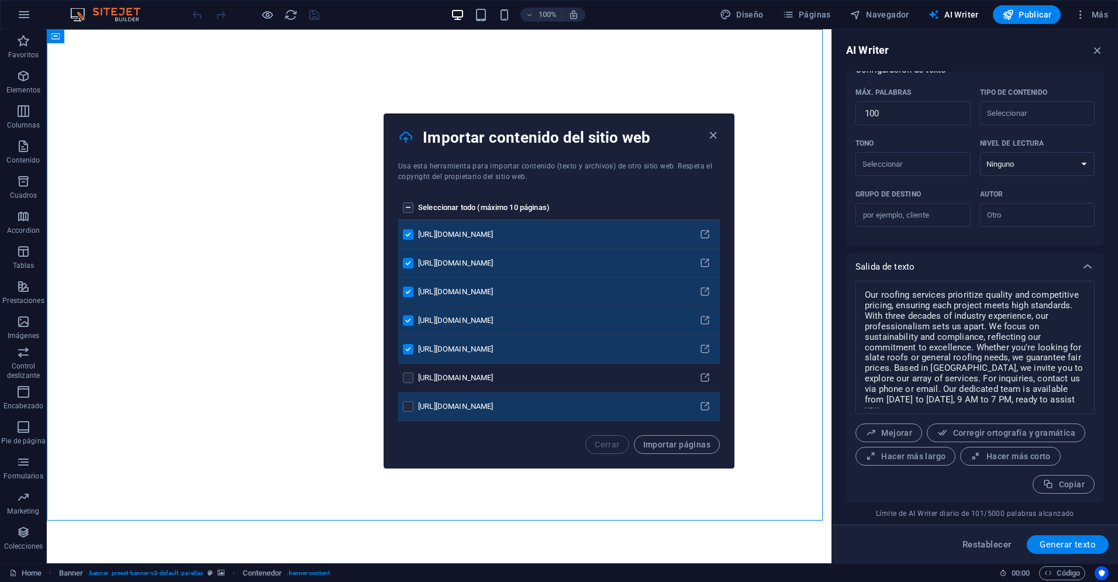
drag, startPoint x: 412, startPoint y: 374, endPoint x: 413, endPoint y: 396, distance: 21.6
click at [412, 374] on label "pages list" at bounding box center [408, 377] width 11 height 11
click at [0, 0] on input "pages list" at bounding box center [0, 0] width 0 height 0
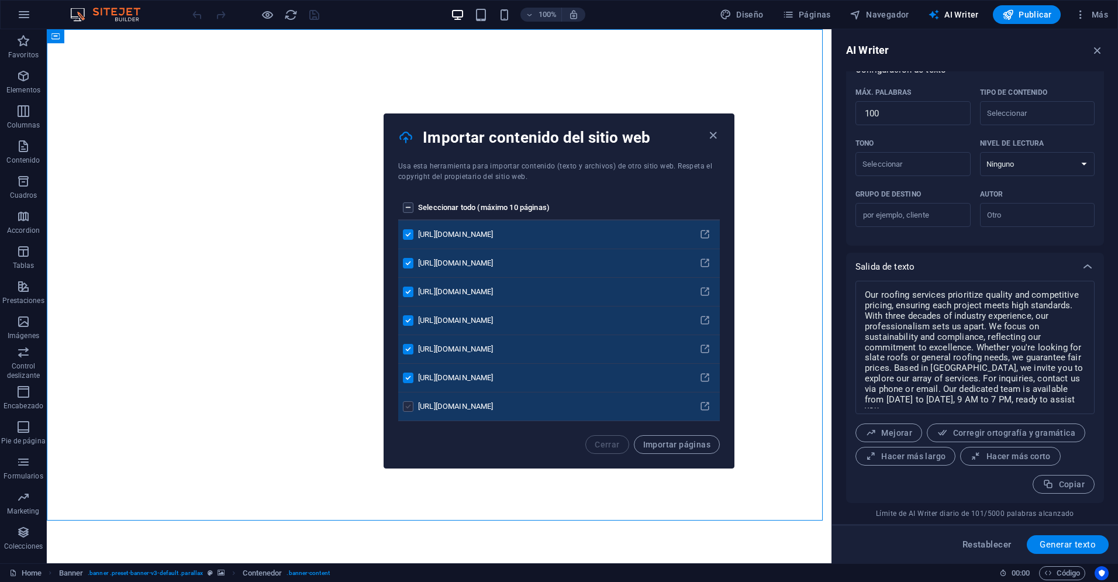
drag, startPoint x: 409, startPoint y: 406, endPoint x: 426, endPoint y: 405, distance: 17.0
click at [410, 406] on label "pages list" at bounding box center [408, 406] width 11 height 11
click at [0, 0] on input "pages list" at bounding box center [0, 0] width 0 height 0
click at [678, 445] on span "Importar páginas" at bounding box center [676, 444] width 67 height 9
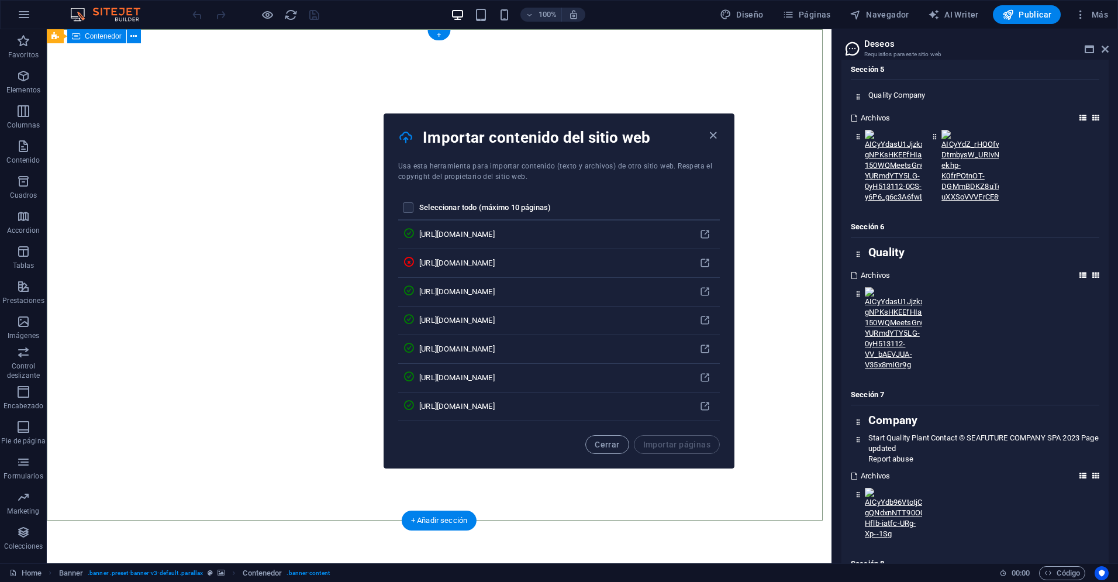
scroll to position [6208, 0]
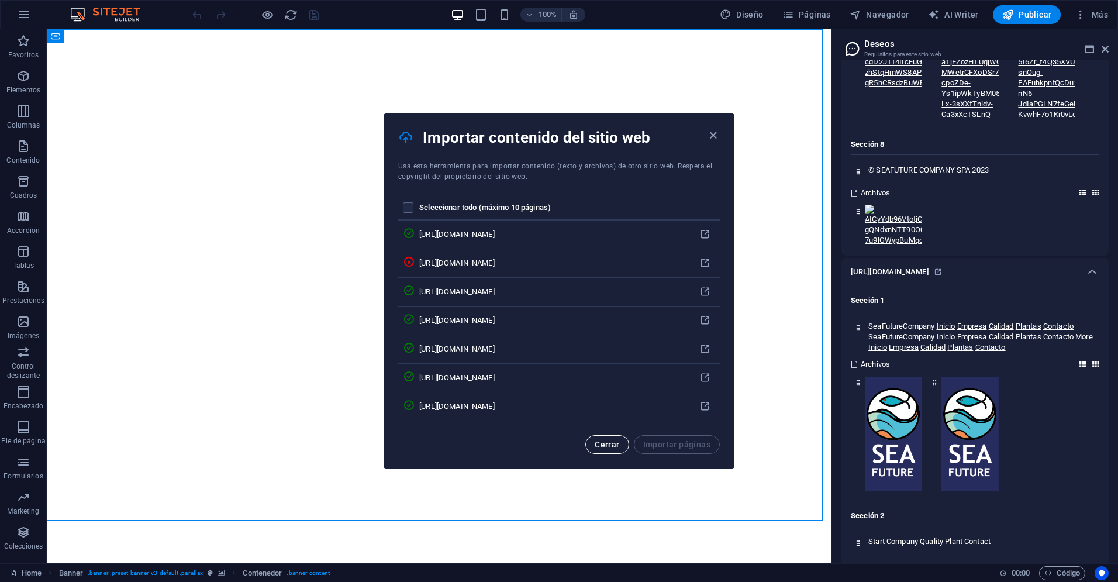
click at [609, 445] on span "Cerrar" at bounding box center [607, 444] width 25 height 9
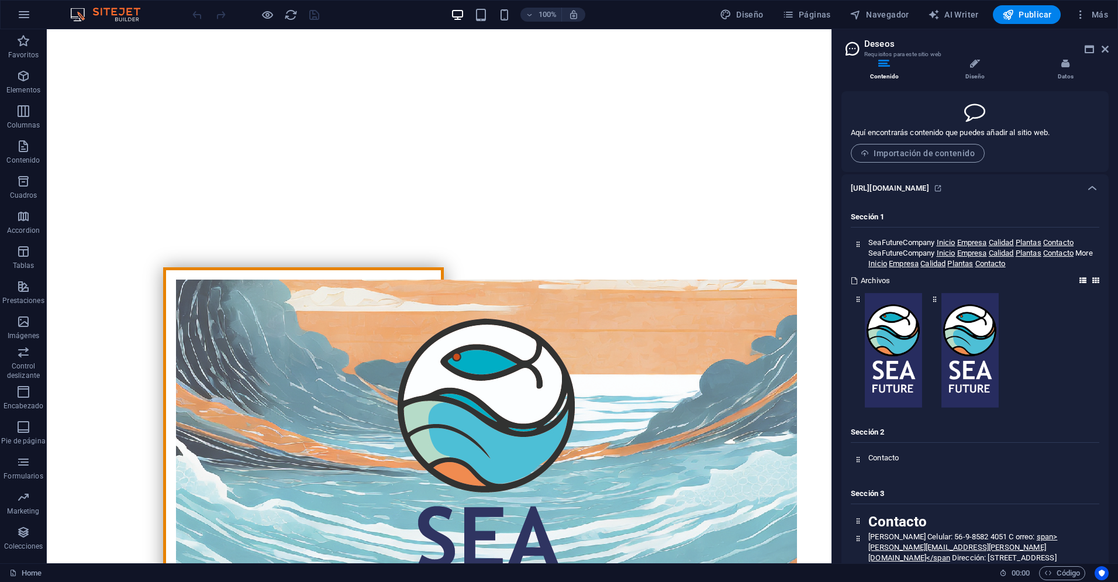
scroll to position [0, 0]
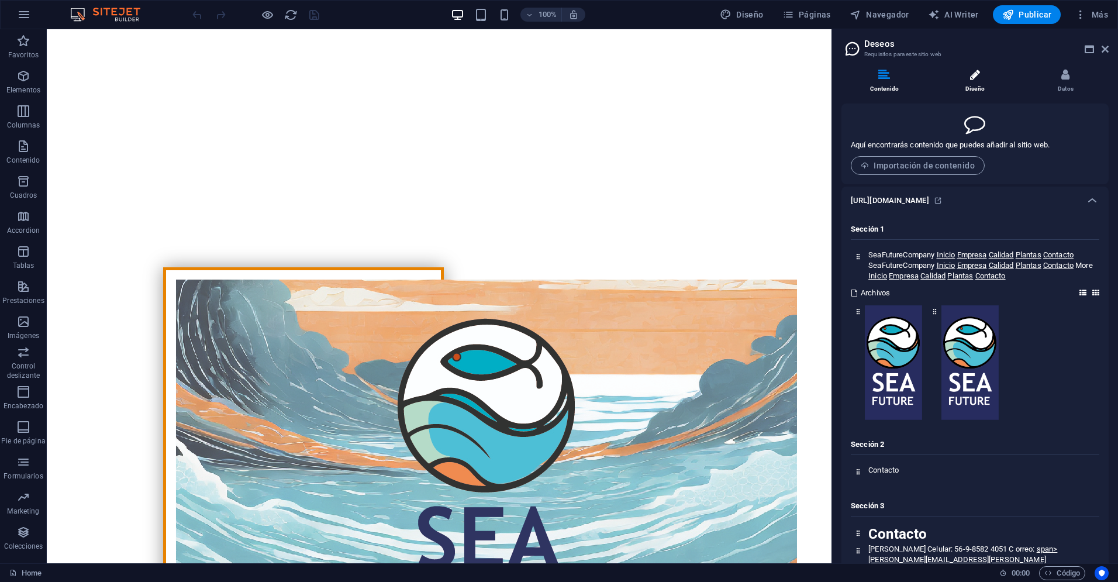
click at [970, 74] on icon at bounding box center [975, 75] width 10 height 12
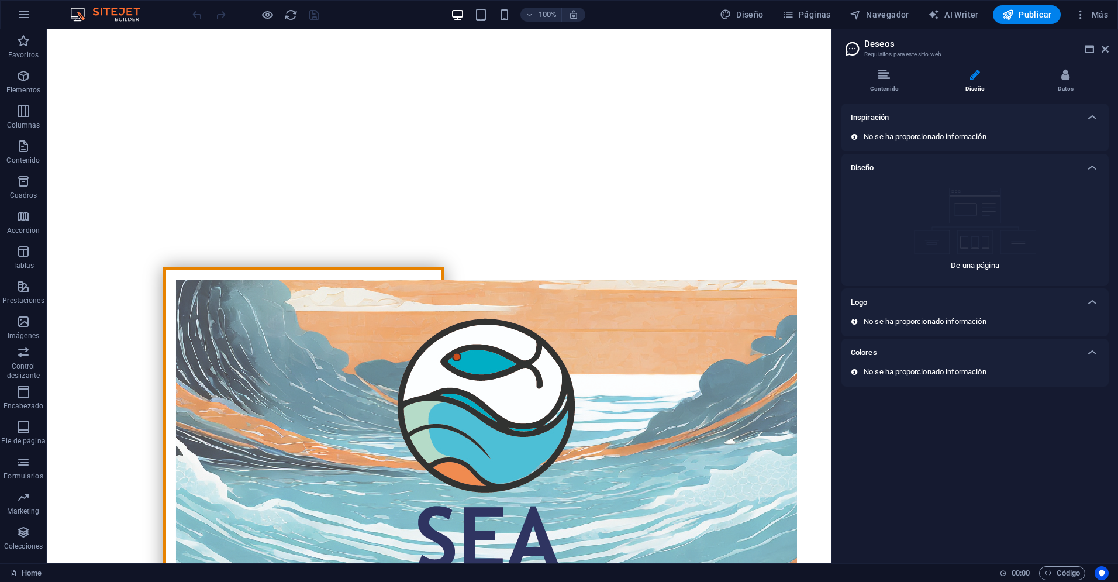
click at [892, 137] on p "No se ha proporcionado información" at bounding box center [925, 137] width 123 height 11
drag, startPoint x: 1069, startPoint y: 80, endPoint x: 1057, endPoint y: 80, distance: 11.7
click at [1068, 80] on icon at bounding box center [1065, 75] width 8 height 12
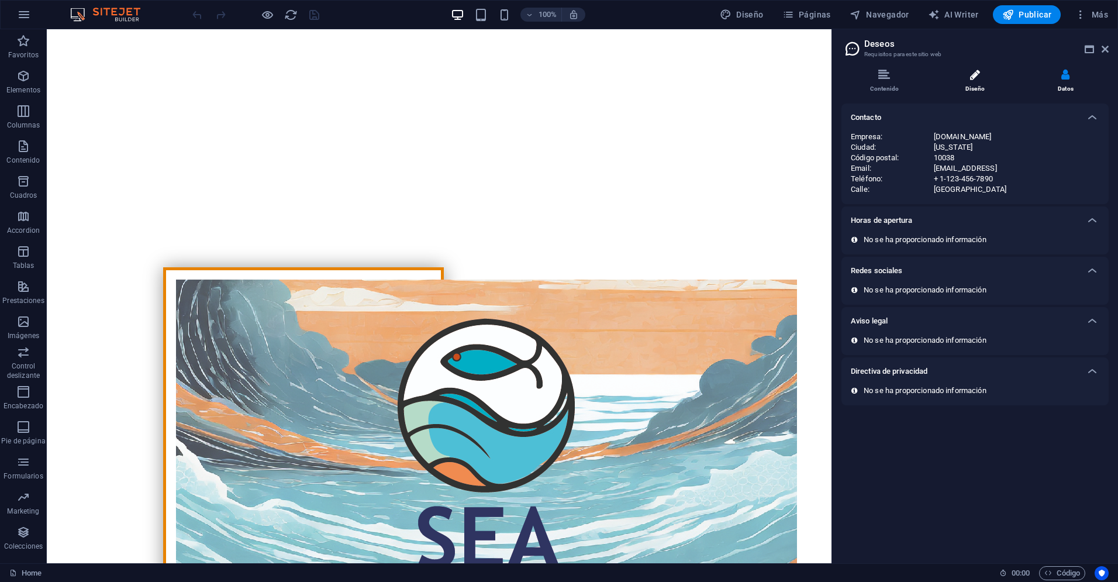
click at [979, 82] on li "Diseño" at bounding box center [977, 81] width 91 height 25
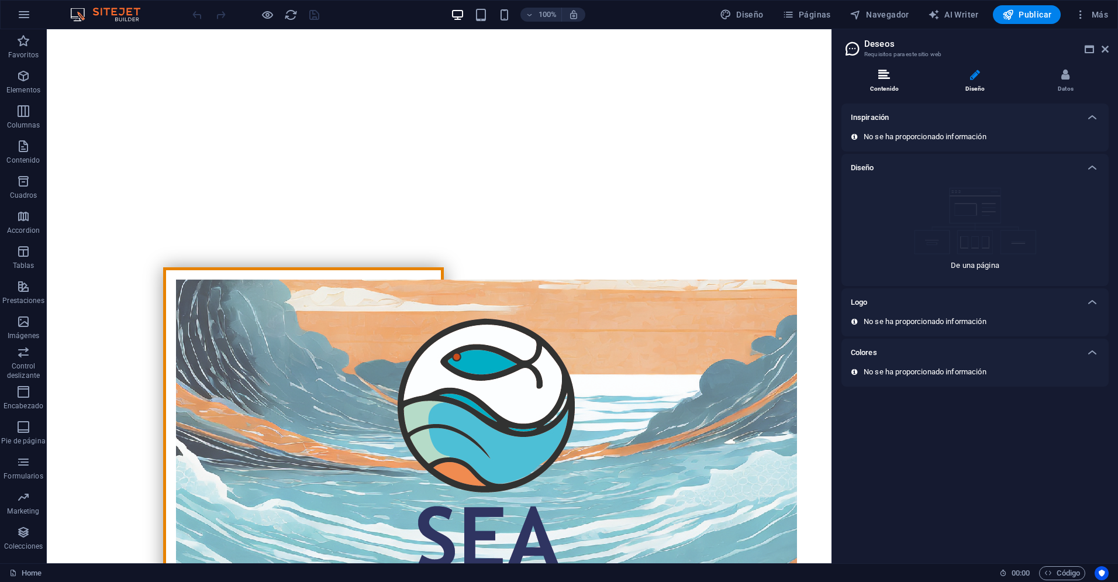
click at [890, 79] on icon at bounding box center [884, 75] width 12 height 12
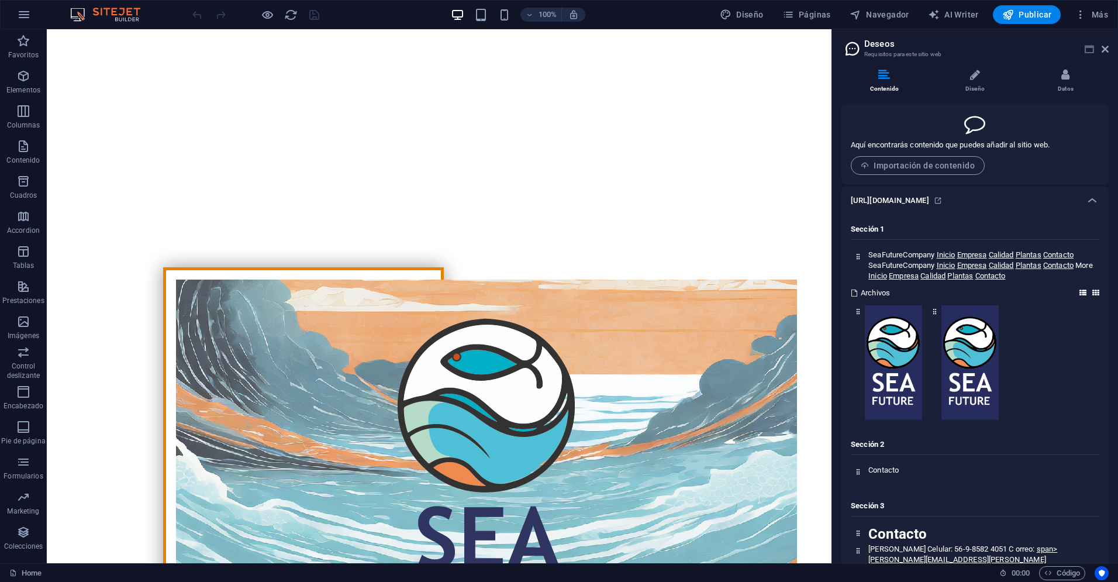
click at [1085, 49] on icon at bounding box center [1089, 48] width 9 height 9
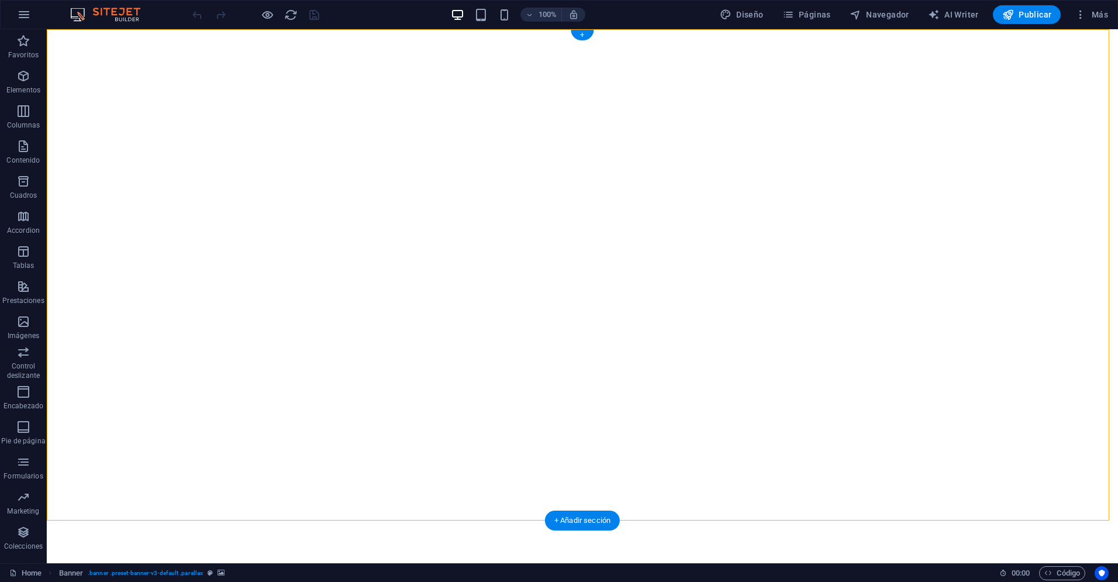
drag, startPoint x: 549, startPoint y: 184, endPoint x: 538, endPoint y: 145, distance: 40.2
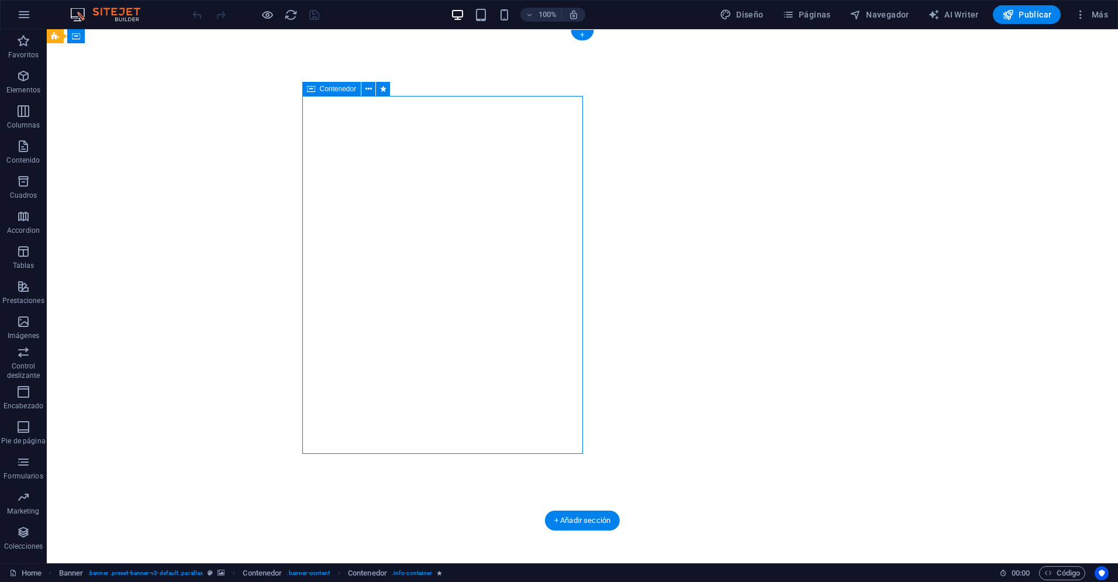
drag, startPoint x: 510, startPoint y: 97, endPoint x: 455, endPoint y: 30, distance: 86.4
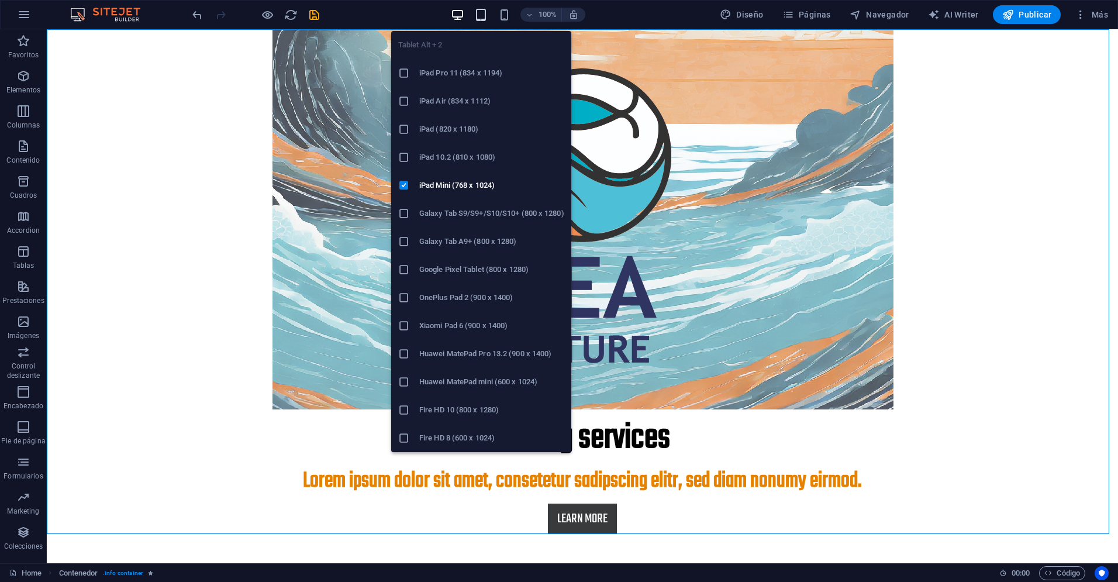
click at [484, 13] on icon "button" at bounding box center [480, 14] width 13 height 13
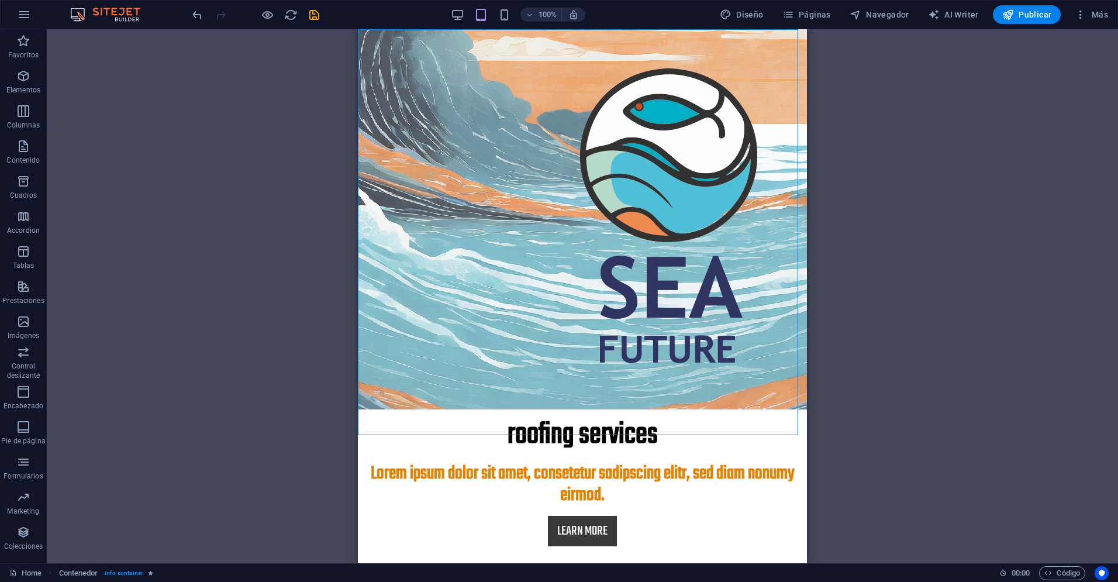
drag, startPoint x: 1003, startPoint y: 251, endPoint x: 879, endPoint y: 277, distance: 127.3
click at [1003, 251] on div "Arrastra aquí para reemplazar el contenido existente. Si quieres crear un eleme…" at bounding box center [582, 296] width 1071 height 534
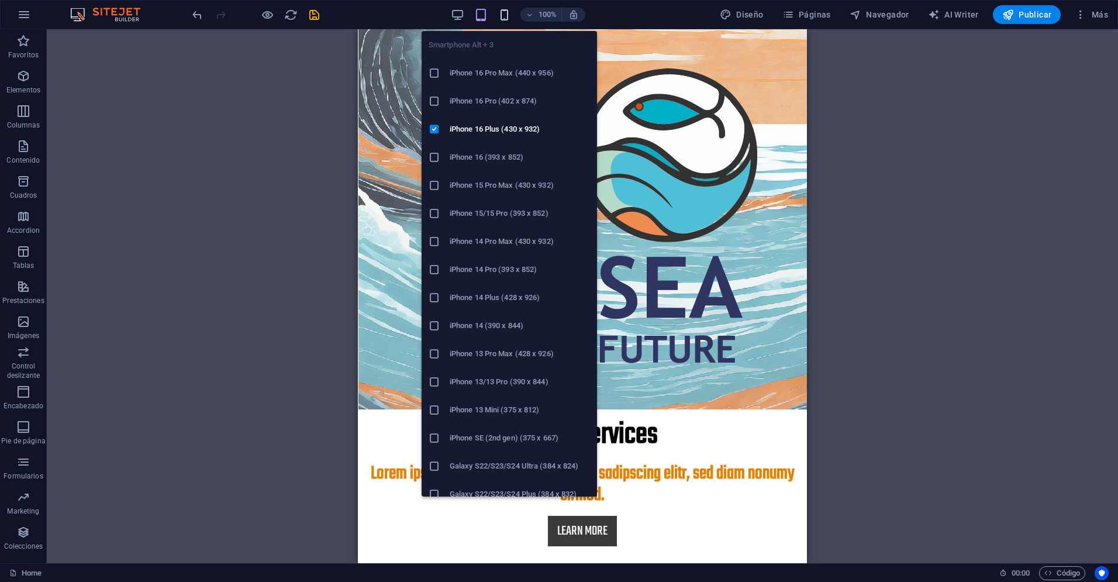
click at [508, 18] on icon "button" at bounding box center [504, 14] width 13 height 13
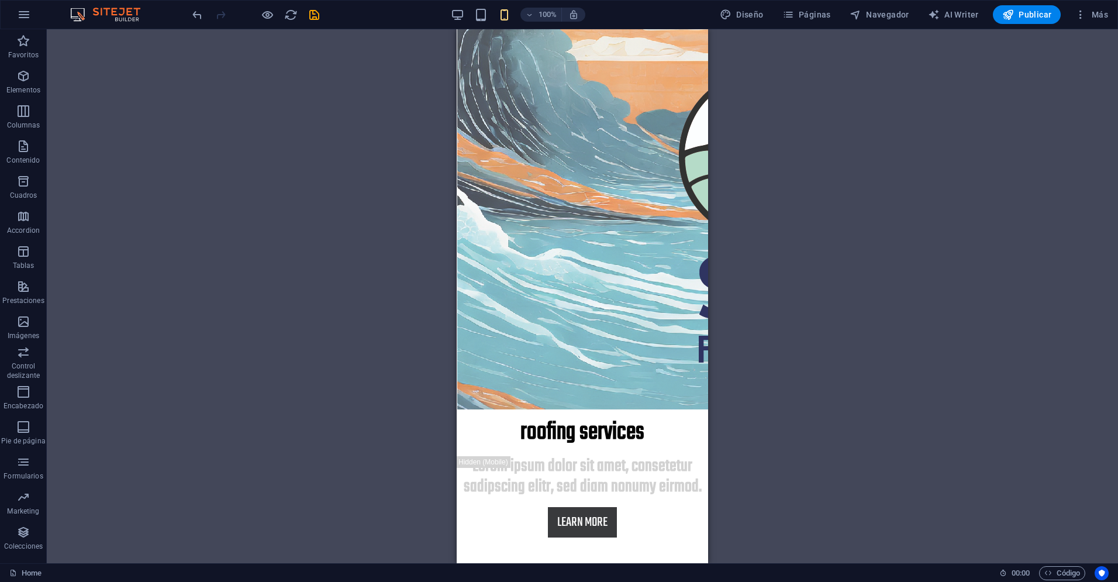
click at [762, 192] on div "Arrastra aquí para reemplazar el contenido existente. Si quieres crear un eleme…" at bounding box center [582, 296] width 1071 height 534
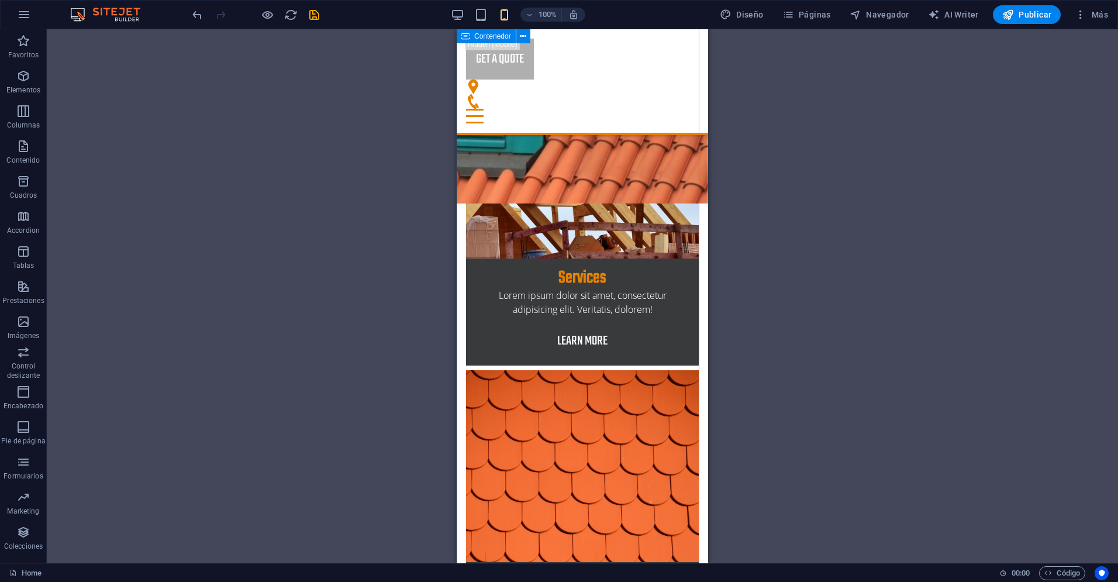
scroll to position [3742, 0]
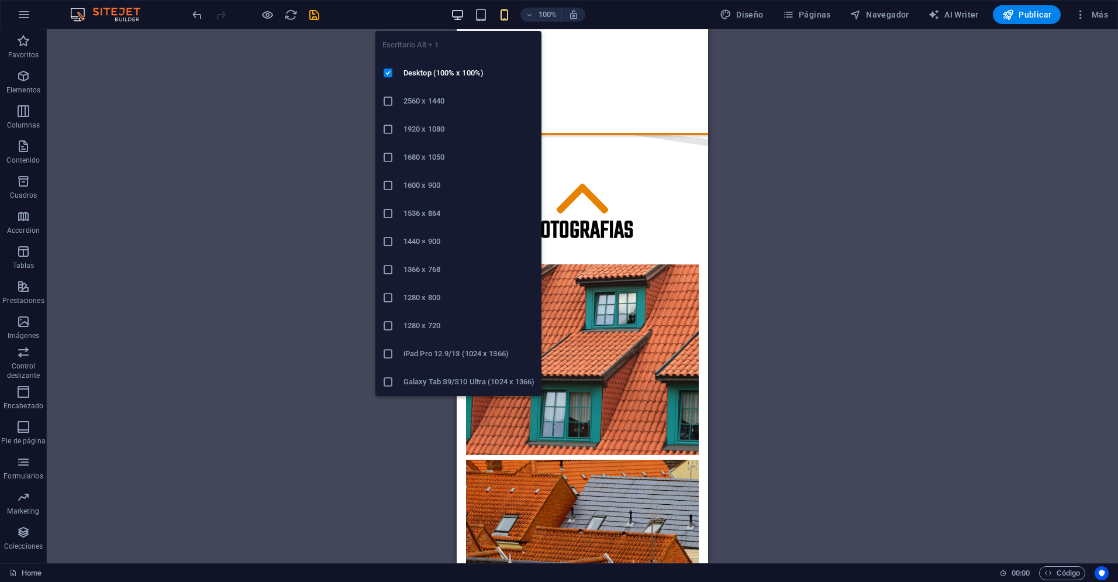
click at [461, 15] on icon "button" at bounding box center [457, 14] width 13 height 13
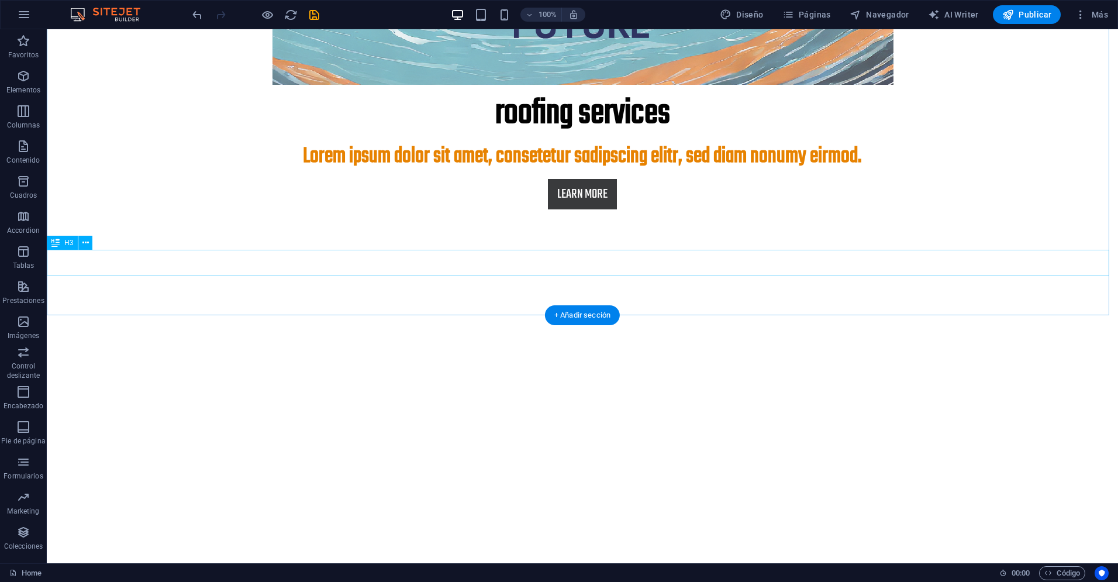
scroll to position [0, 0]
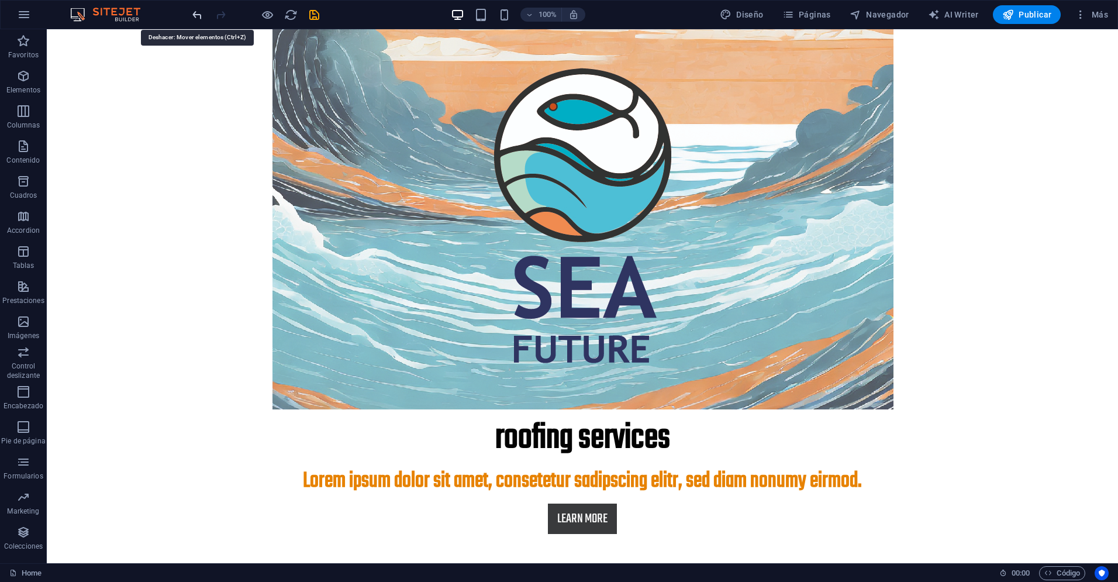
click at [198, 15] on icon "undo" at bounding box center [197, 14] width 13 height 13
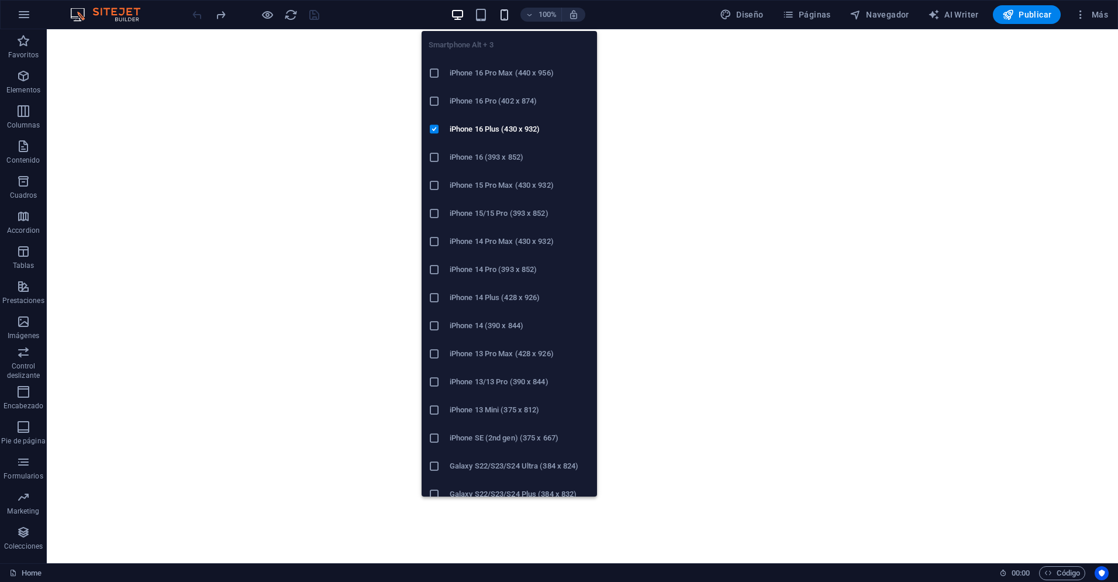
click at [508, 17] on icon "button" at bounding box center [504, 14] width 13 height 13
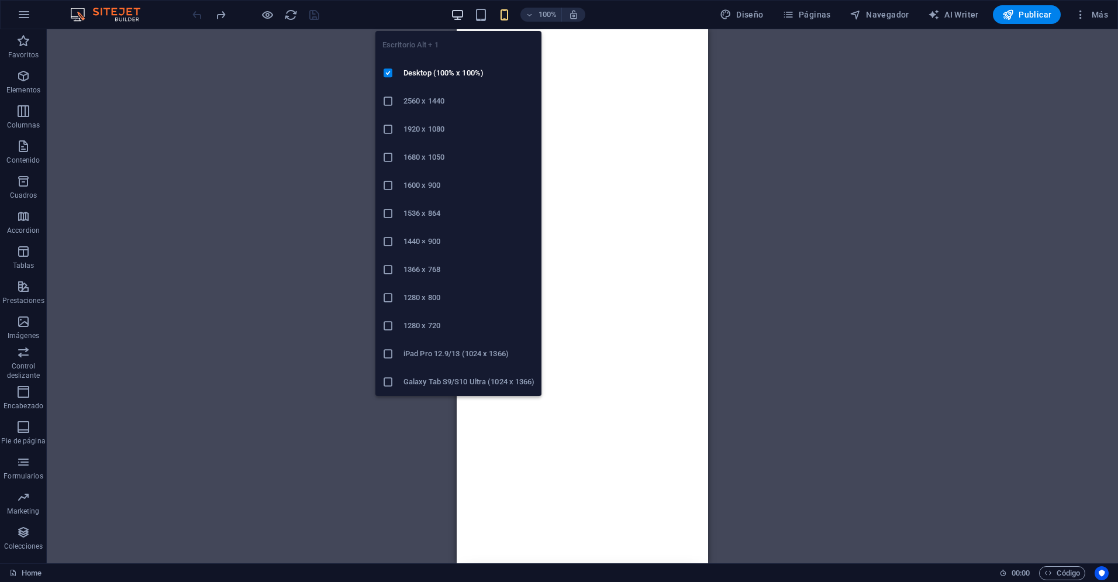
click at [457, 12] on icon "button" at bounding box center [457, 14] width 13 height 13
